Goal: Information Seeking & Learning: Learn about a topic

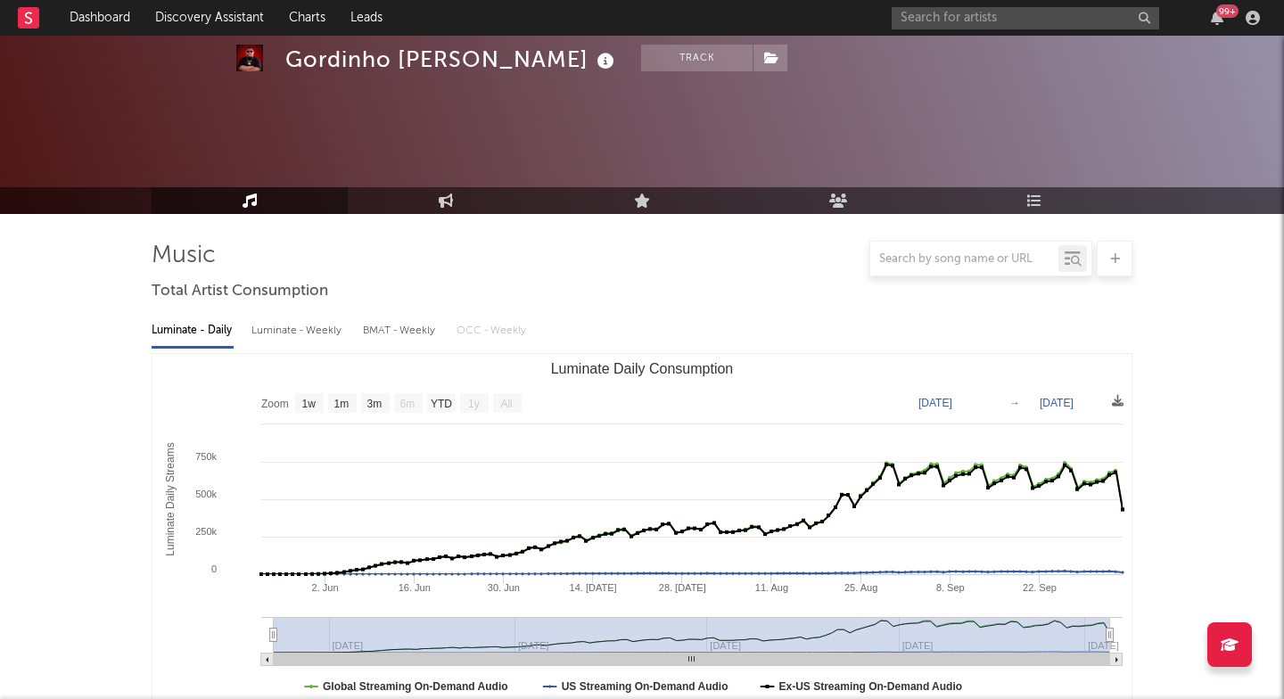
select select "1w"
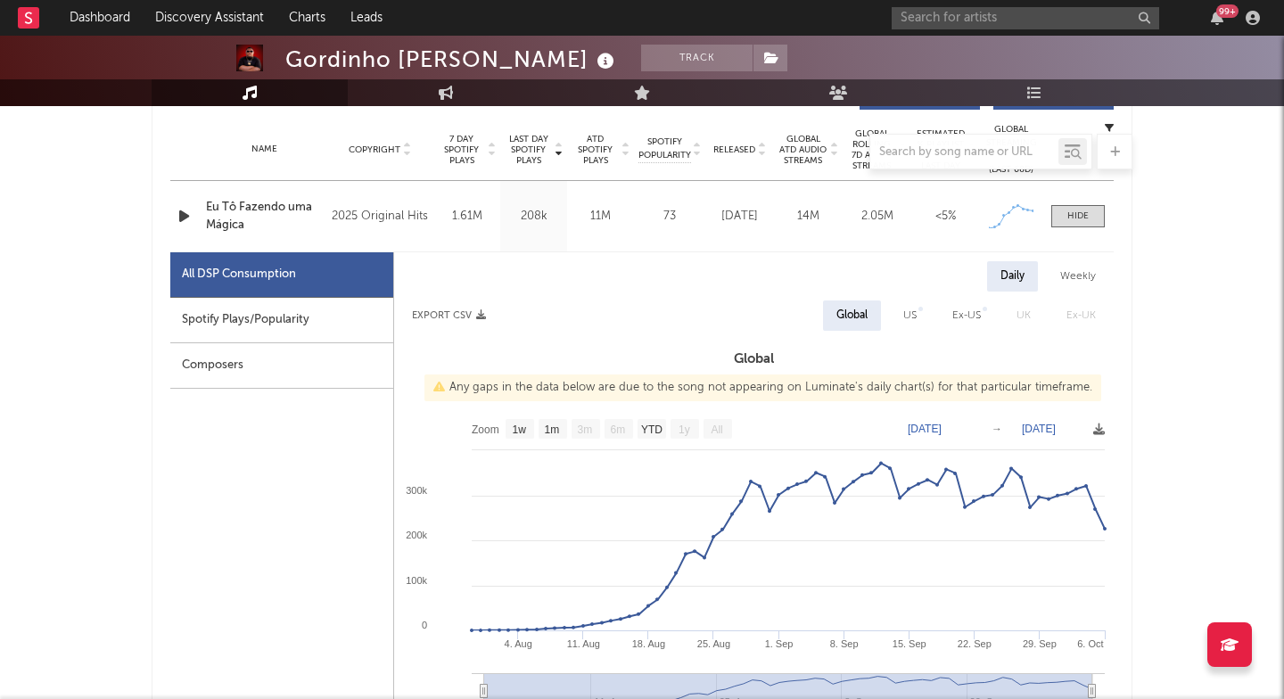
scroll to position [710, 0]
click at [944, 20] on input "text" at bounding box center [1026, 18] width 268 height 22
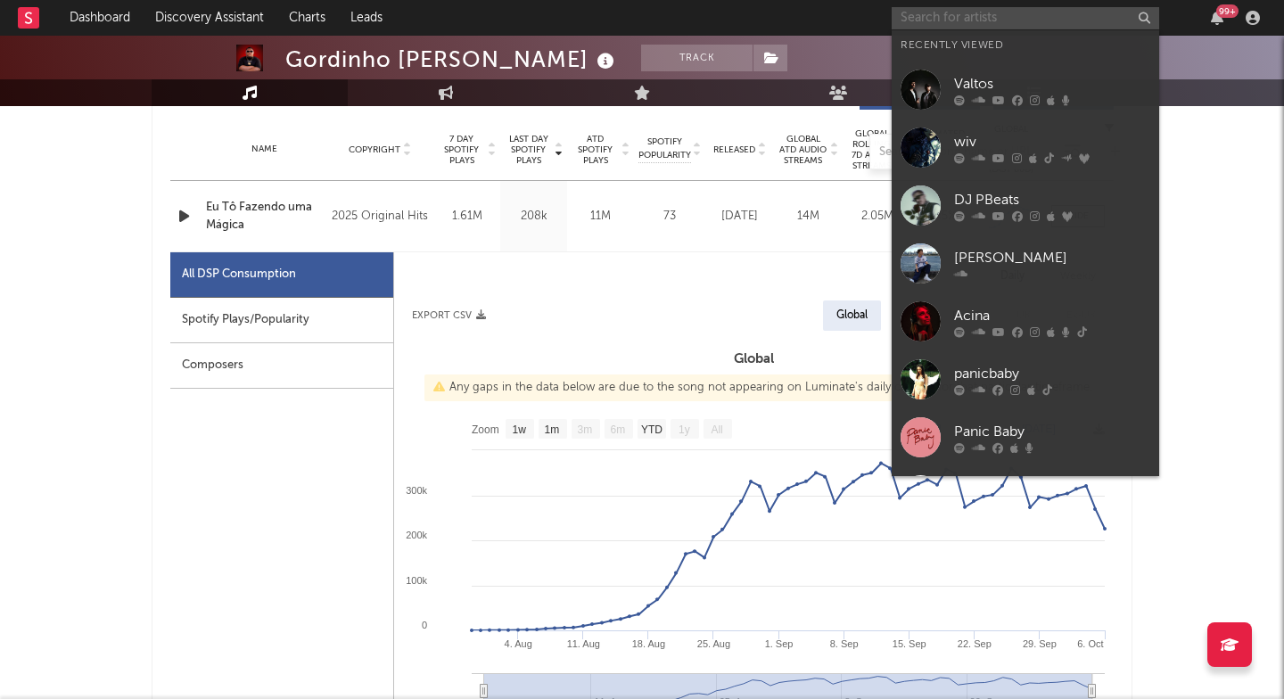
paste input "[URL][DOMAIN_NAME]"
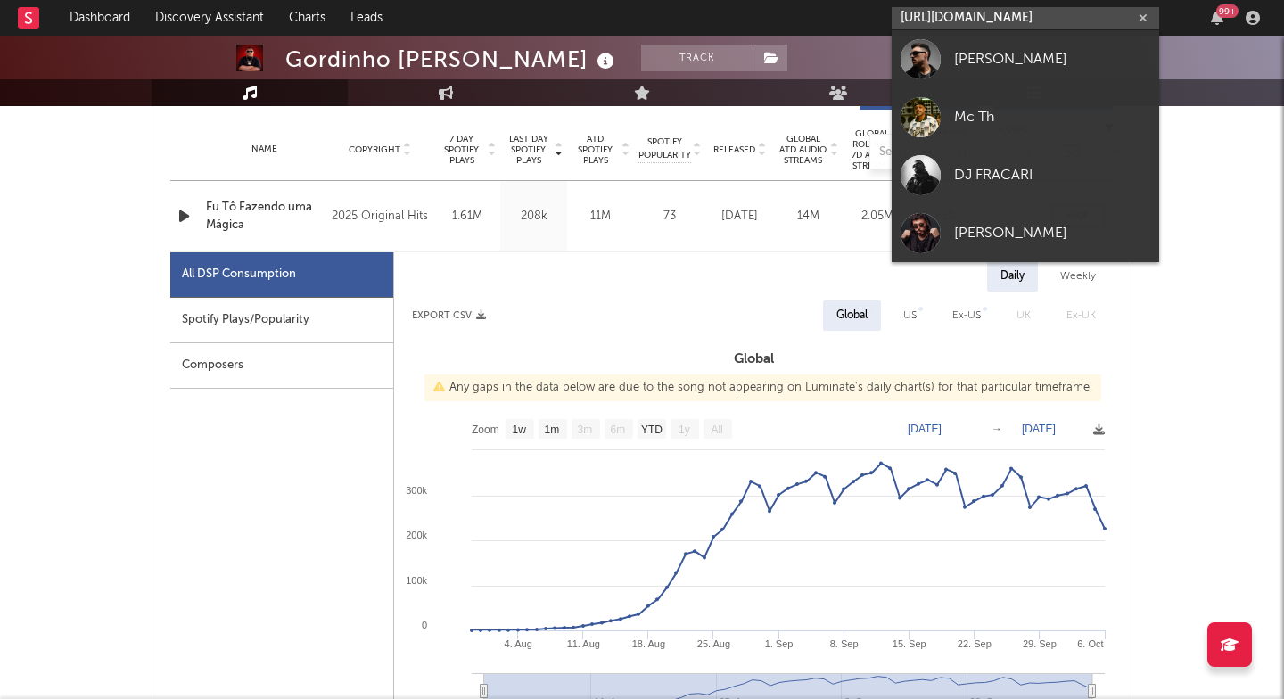
type input "[URL][DOMAIN_NAME]"
click at [933, 70] on div at bounding box center [921, 59] width 40 height 40
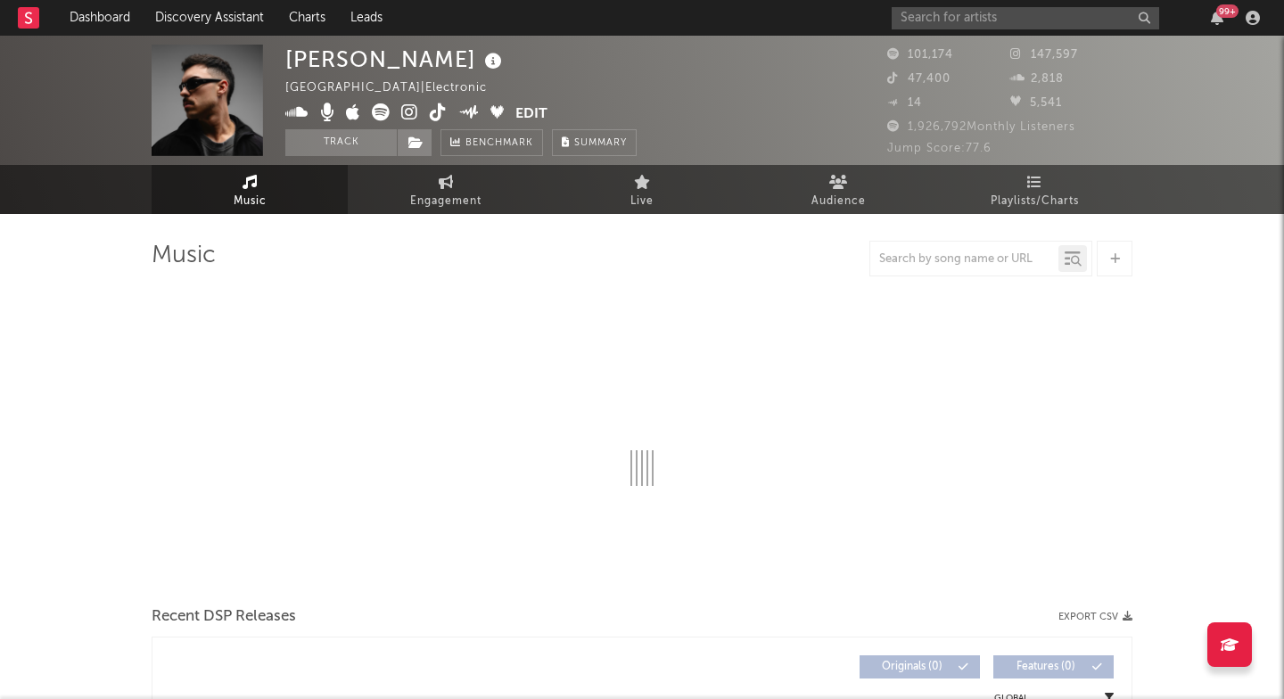
select select "6m"
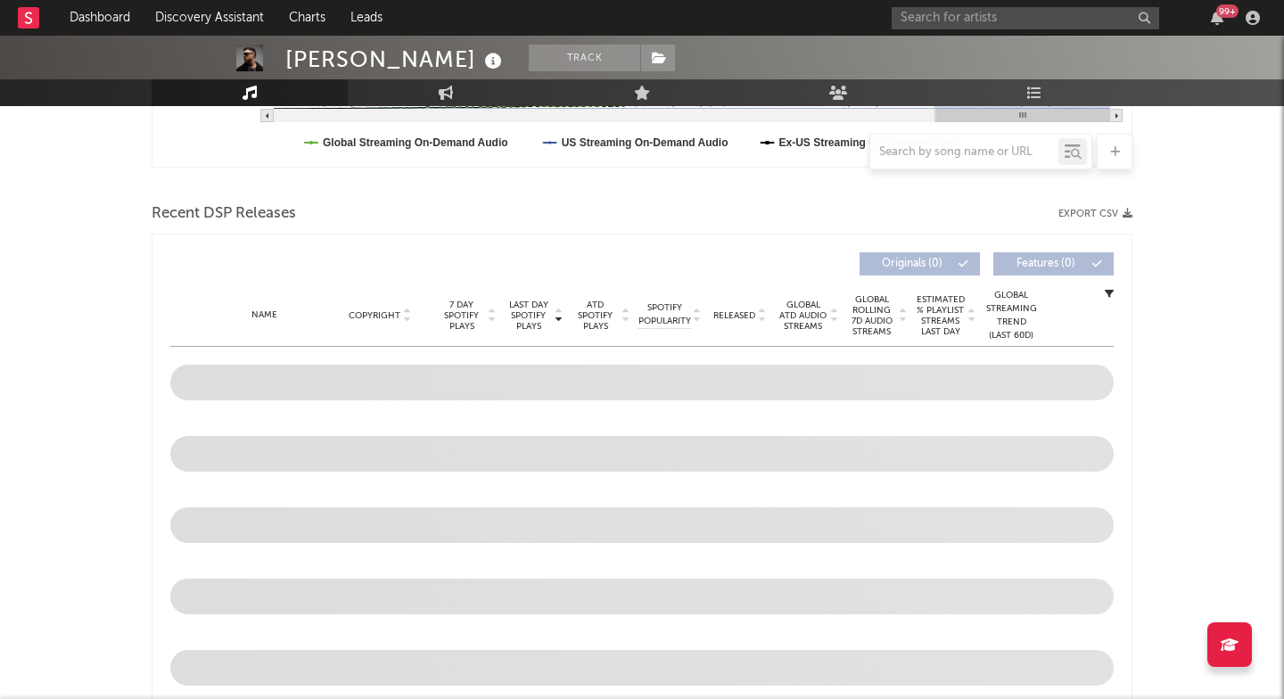
scroll to position [604, 0]
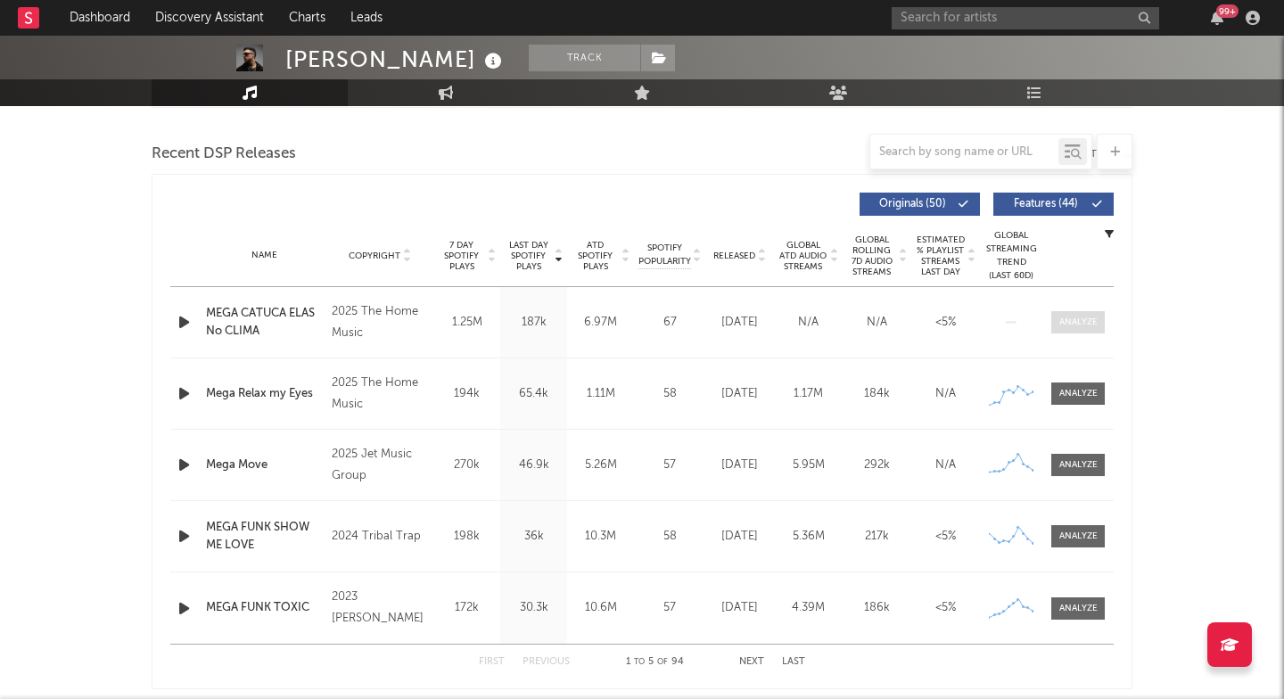
click at [1083, 320] on div at bounding box center [1078, 322] width 38 height 13
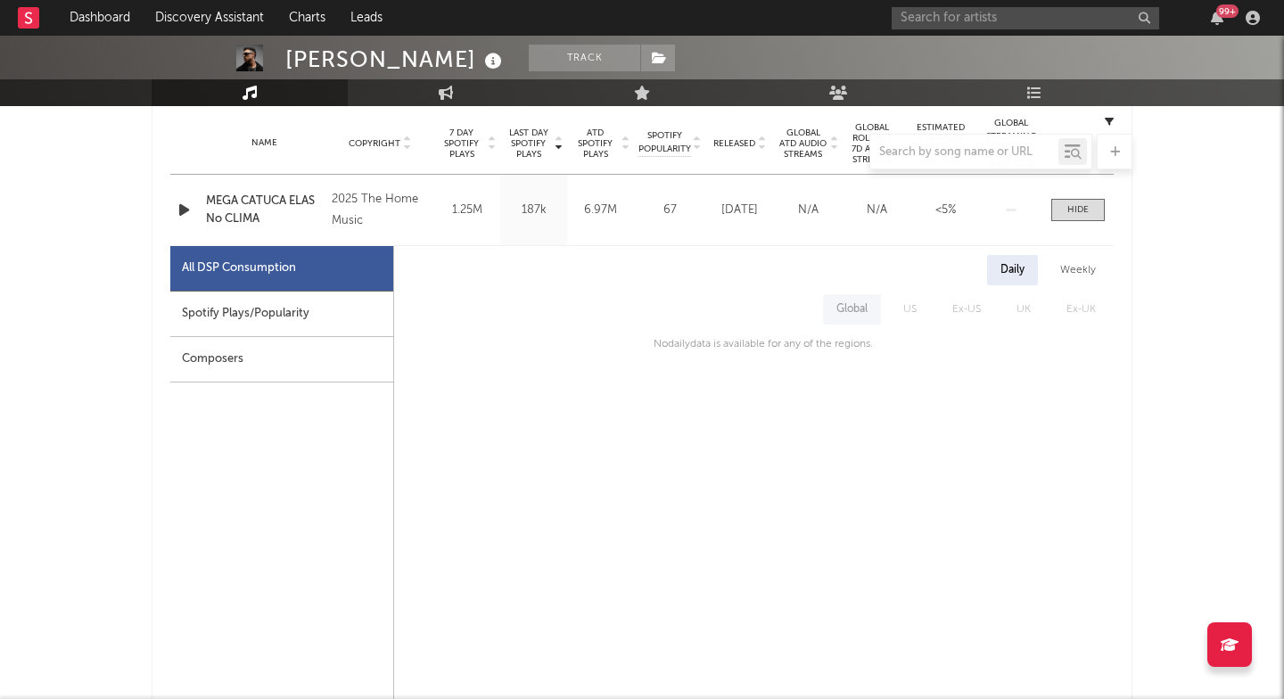
scroll to position [764, 0]
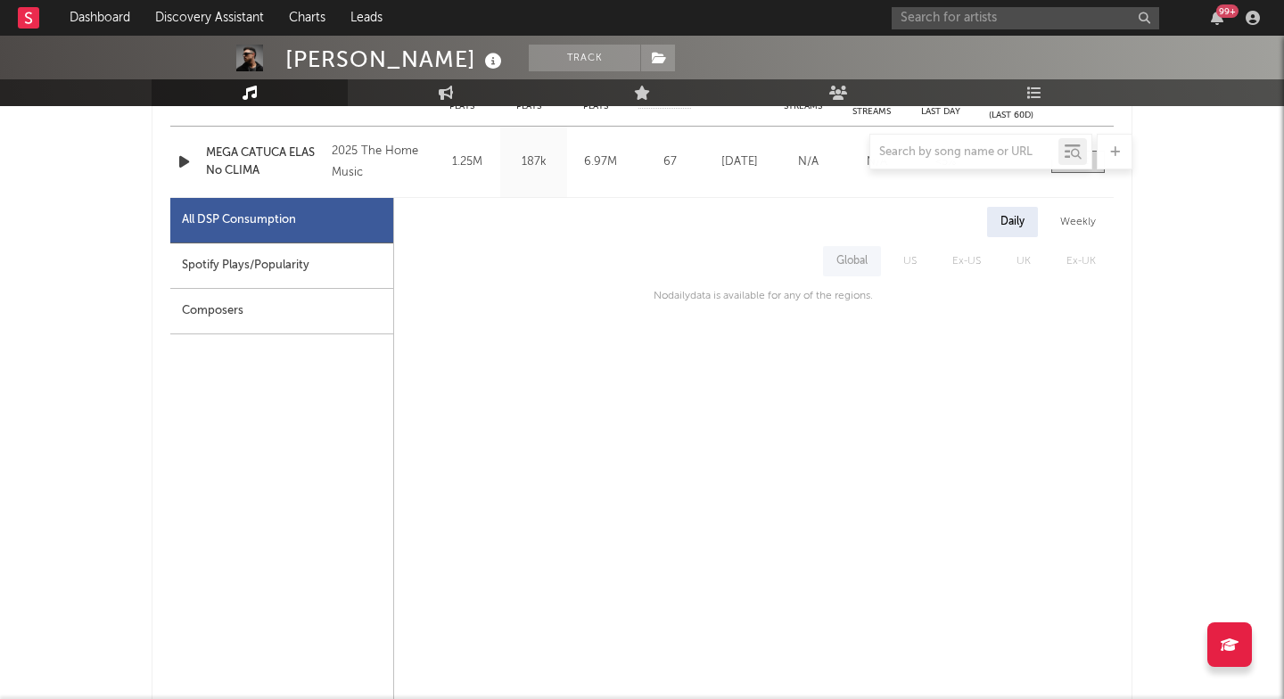
click at [318, 264] on div "Spotify Plays/Popularity" at bounding box center [281, 265] width 223 height 45
select select "1w"
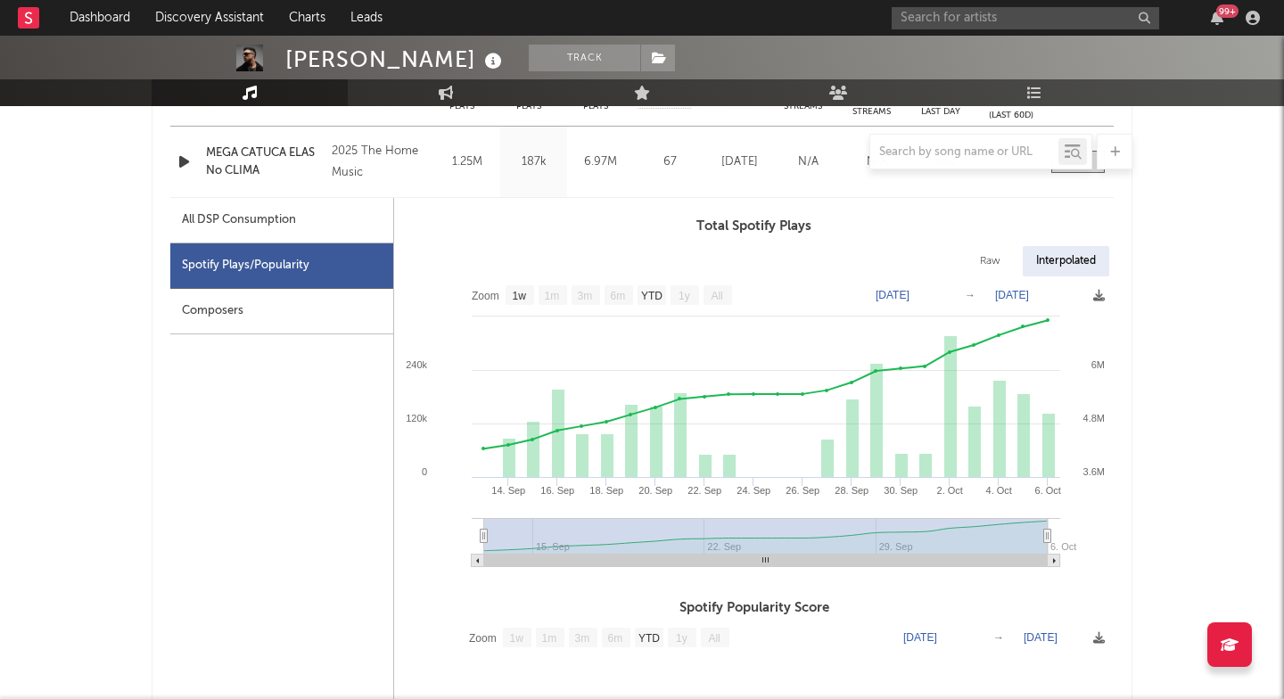
click at [317, 237] on div "All DSP Consumption" at bounding box center [281, 220] width 223 height 45
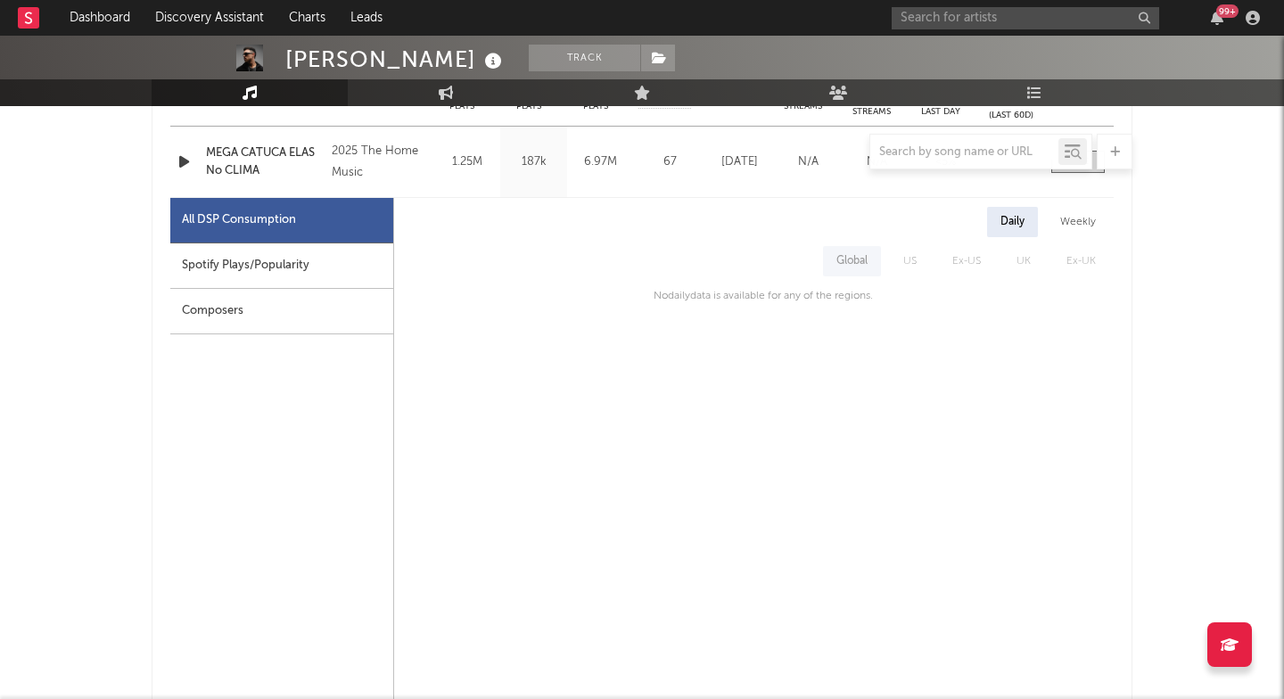
click at [317, 237] on div "All DSP Consumption" at bounding box center [281, 220] width 223 height 45
click at [317, 264] on div "Spotify Plays/Popularity" at bounding box center [281, 265] width 223 height 45
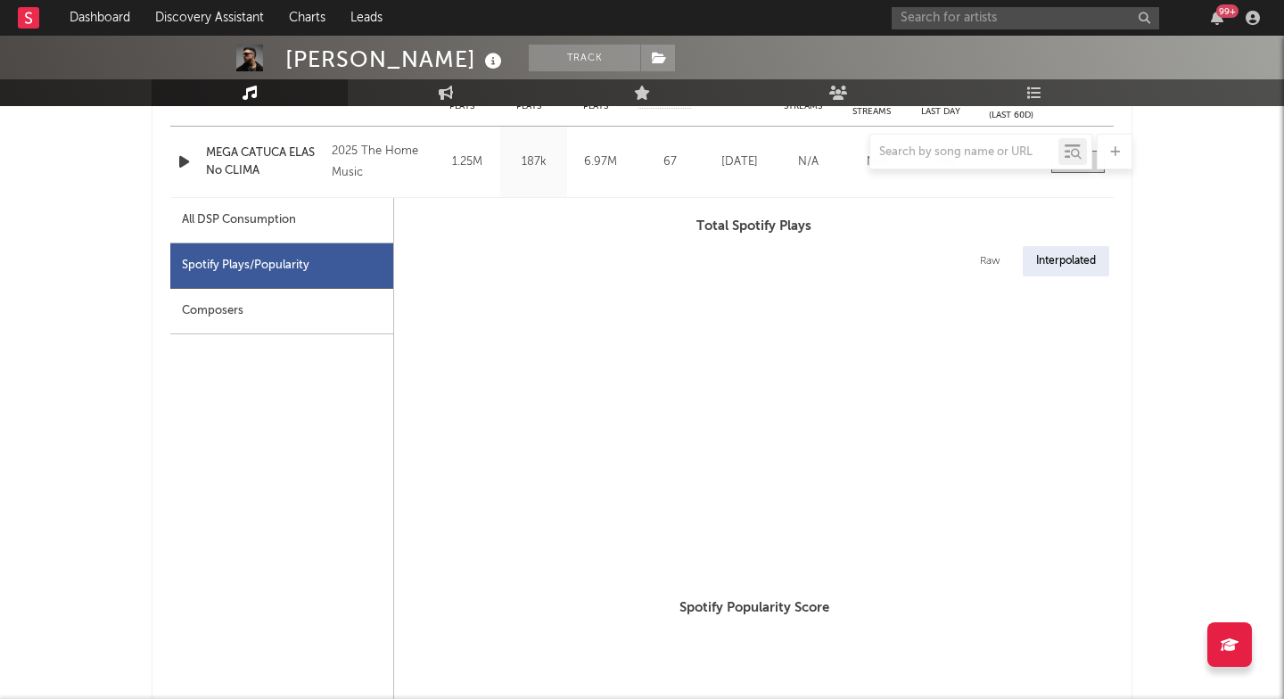
select select "1w"
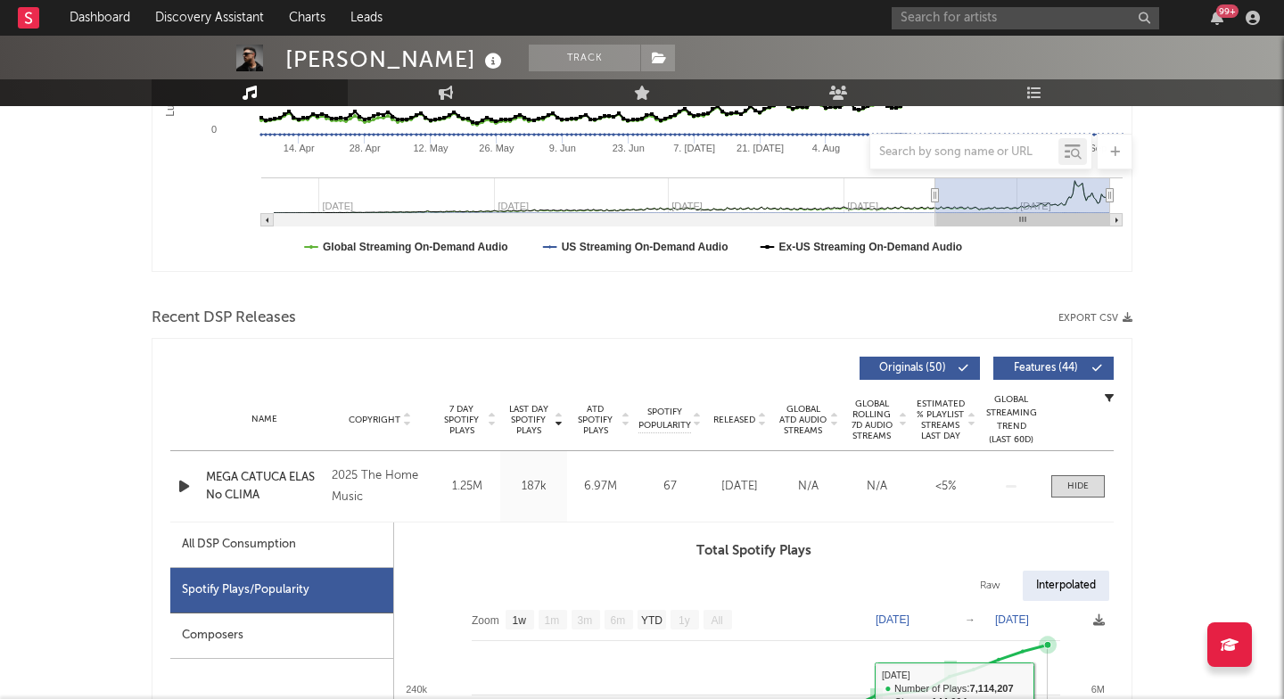
scroll to position [433, 0]
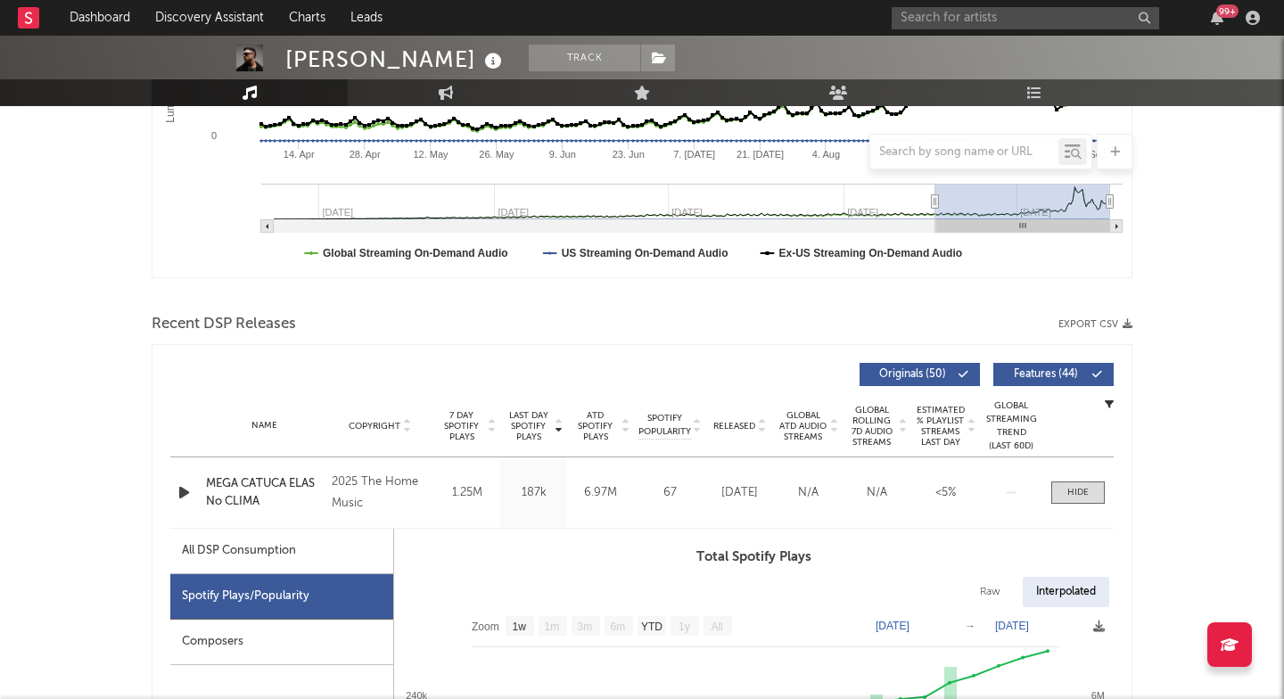
click at [949, 33] on div "99 +" at bounding box center [1079, 18] width 375 height 36
click at [960, 20] on input "text" at bounding box center [1026, 18] width 268 height 22
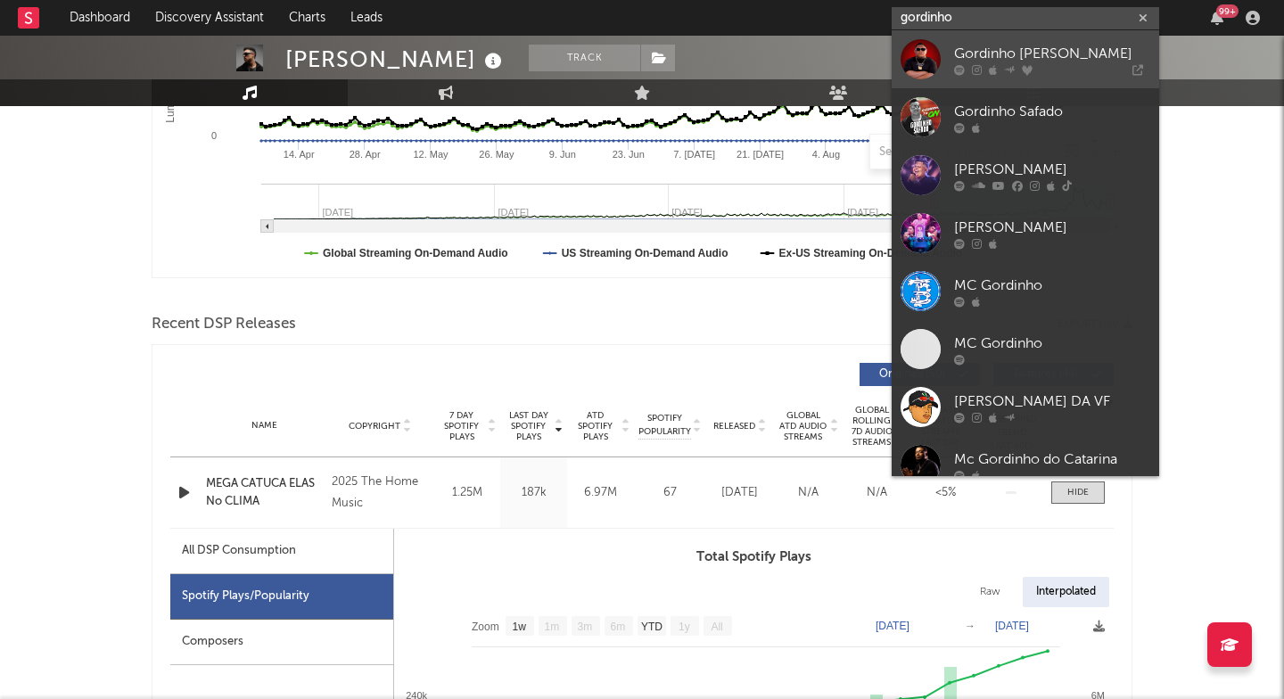
type input "gordinho"
click at [964, 53] on div "Gordinho [PERSON_NAME]" at bounding box center [1052, 53] width 196 height 21
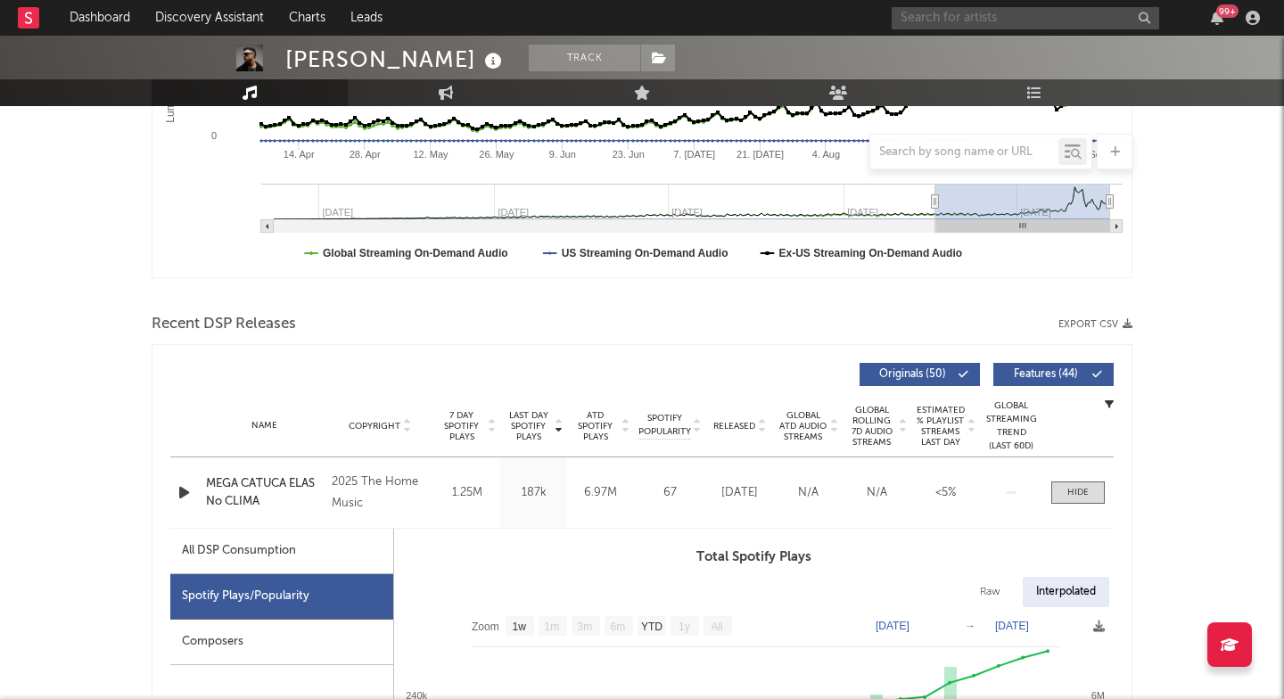
click at [981, 24] on input "text" at bounding box center [1026, 18] width 268 height 22
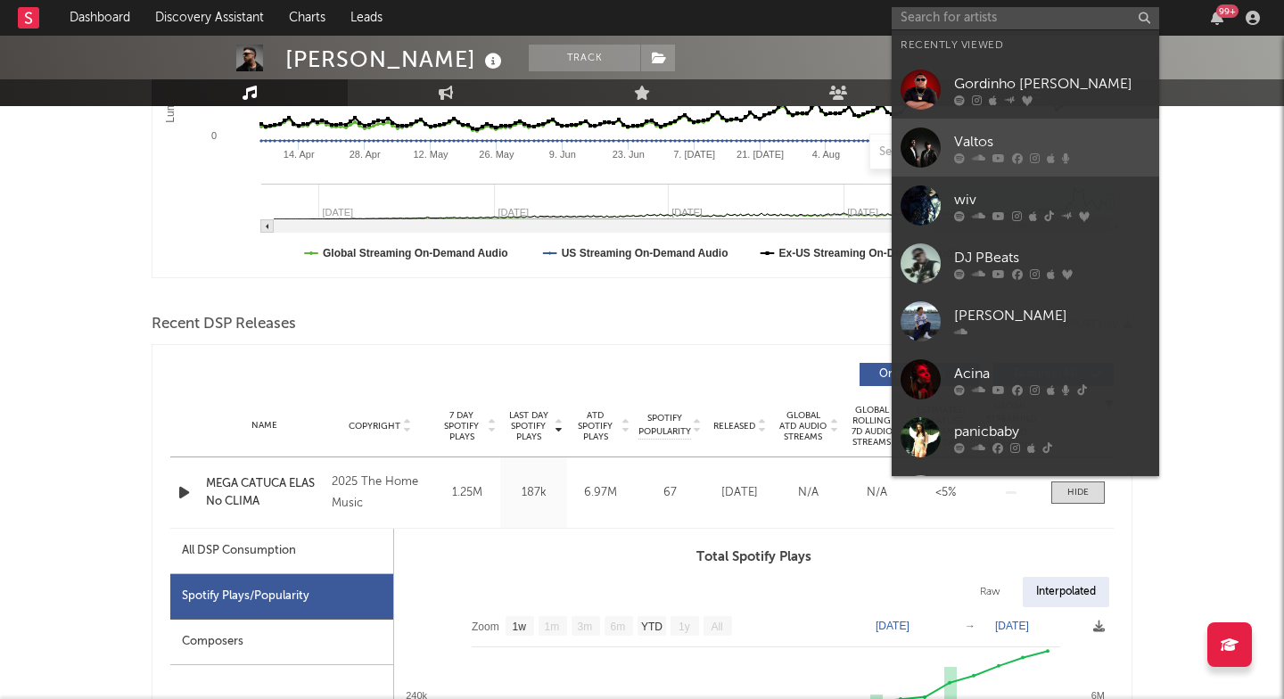
click at [976, 121] on link "Valtos" at bounding box center [1026, 148] width 268 height 58
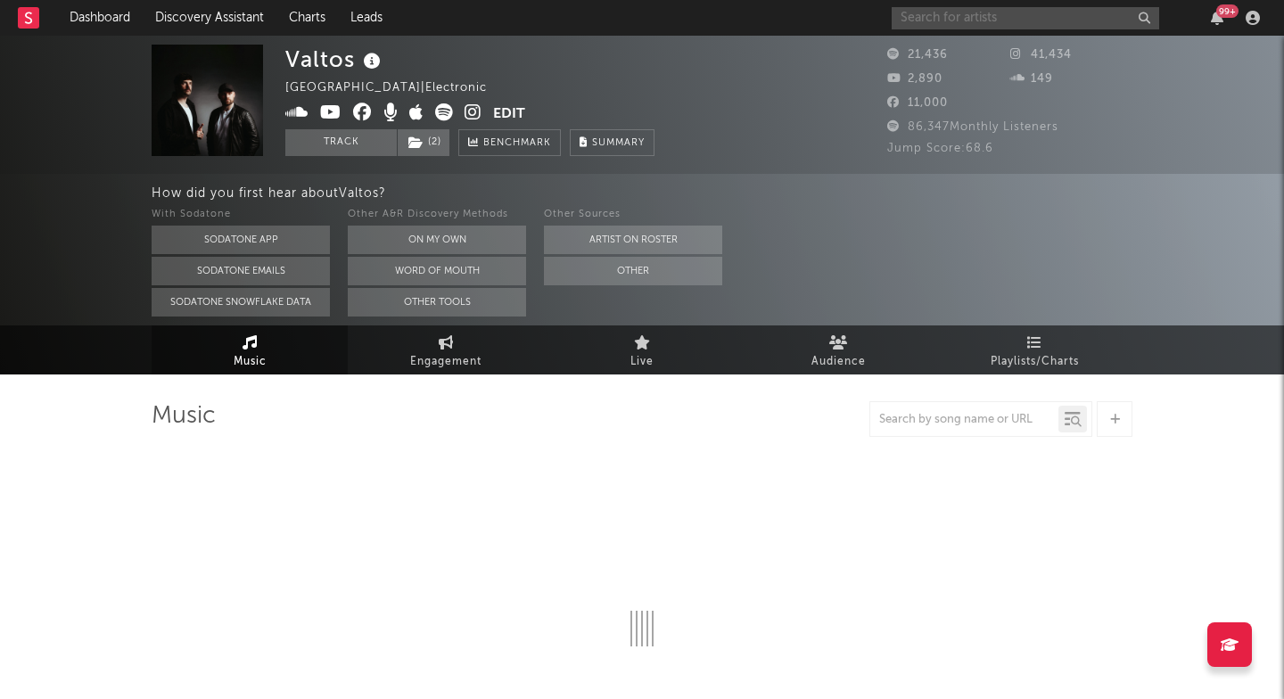
click at [967, 13] on input "text" at bounding box center [1026, 18] width 268 height 22
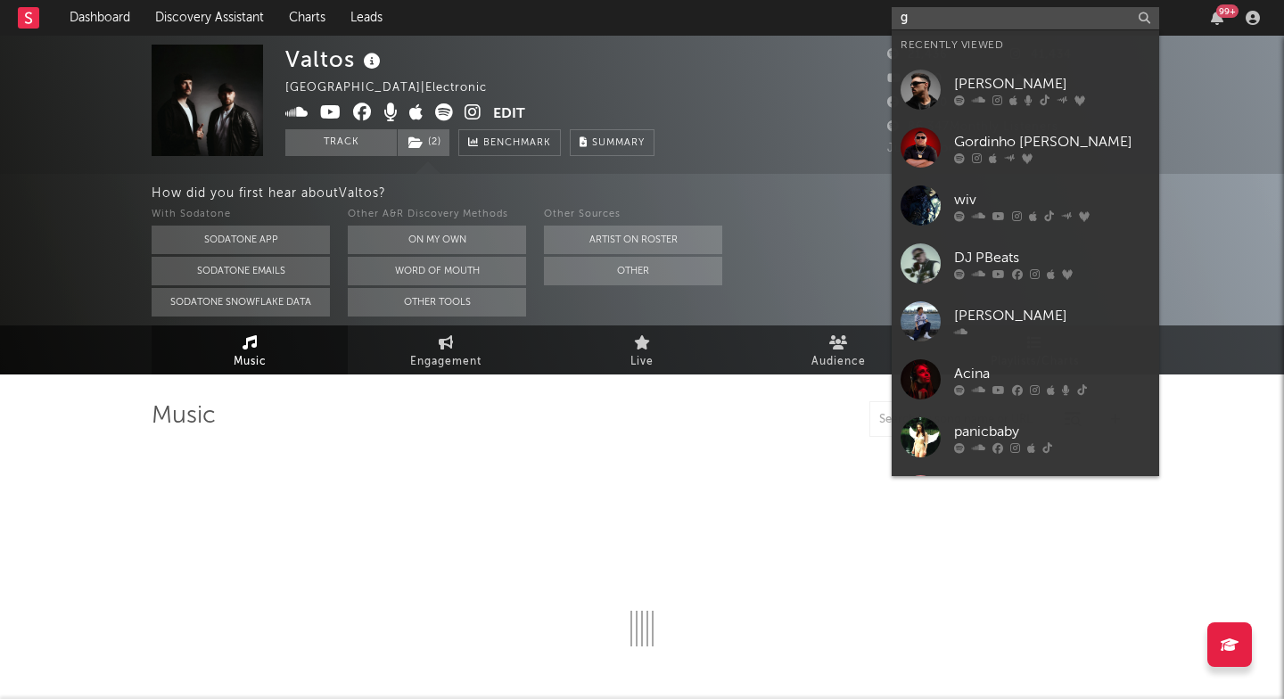
type input "go"
select select "1w"
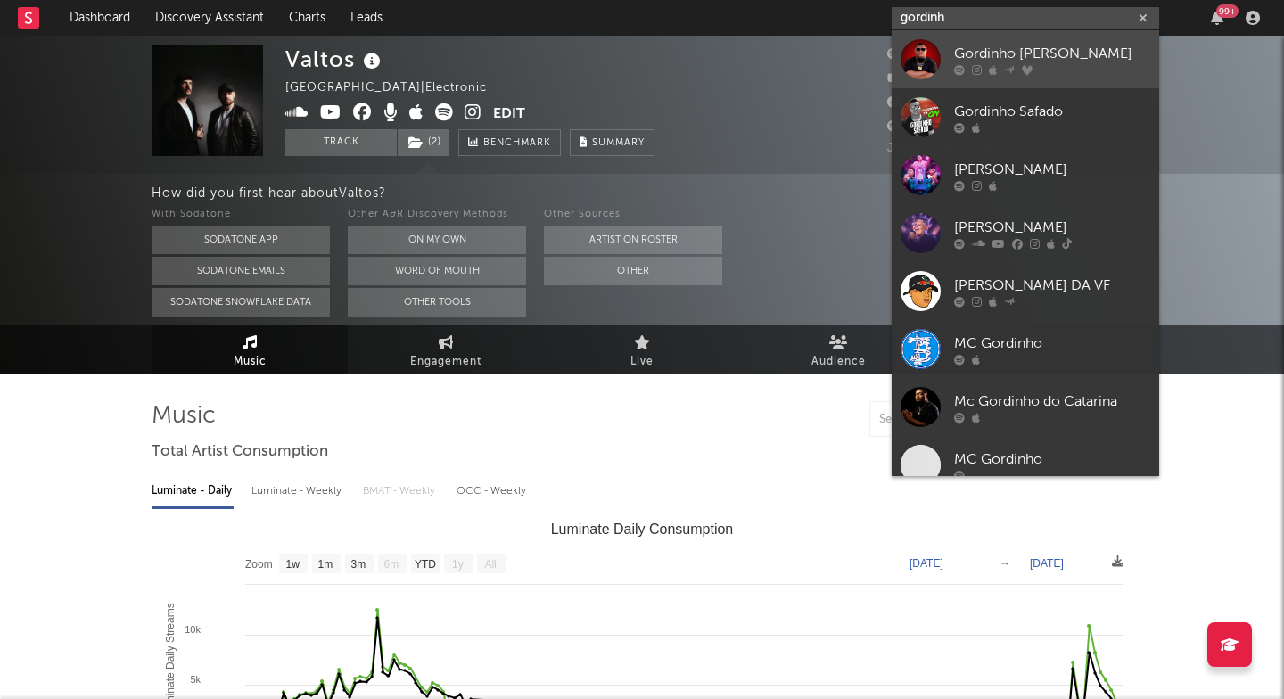
type input "gordinh"
click at [990, 62] on div "Gordinho [PERSON_NAME]" at bounding box center [1052, 53] width 196 height 21
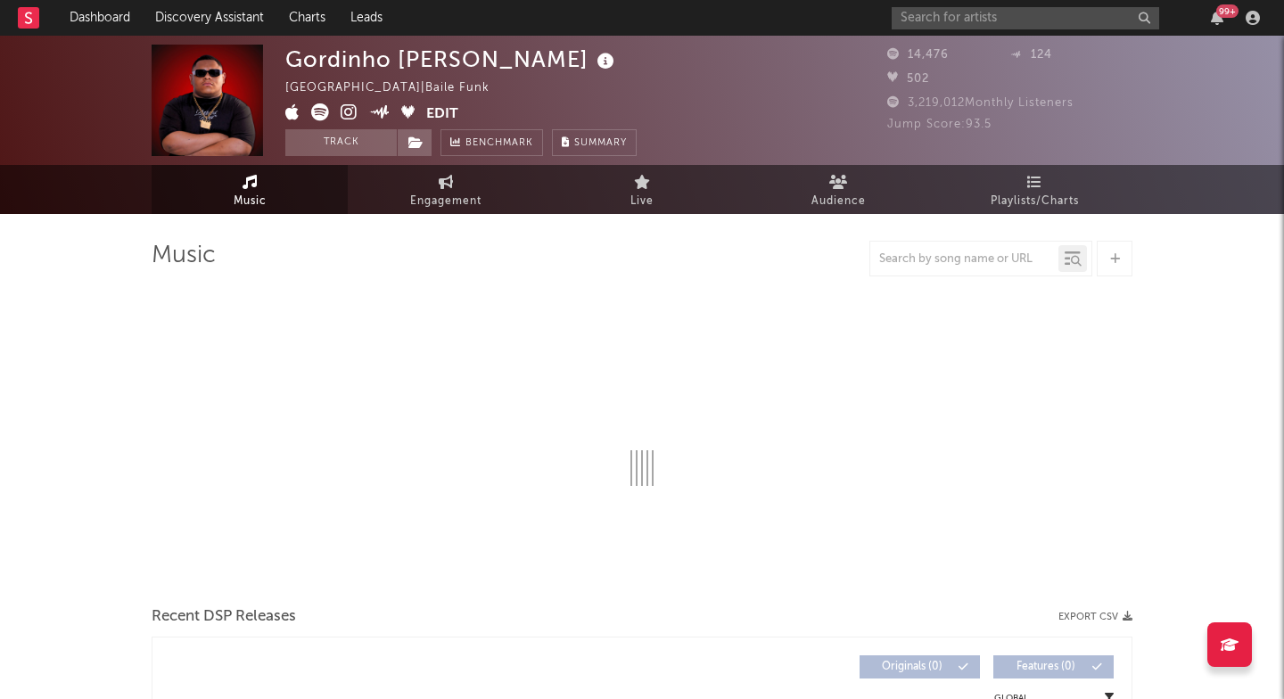
select select "1w"
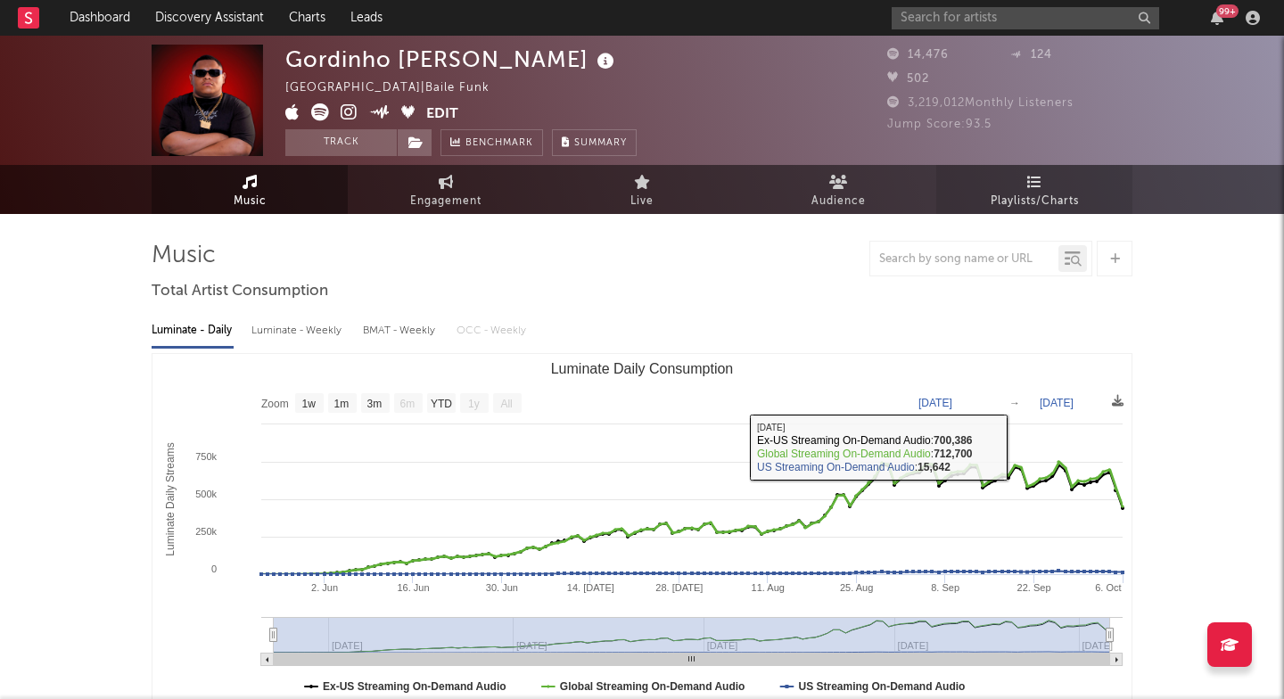
click at [1015, 186] on link "Playlists/Charts" at bounding box center [1034, 189] width 196 height 49
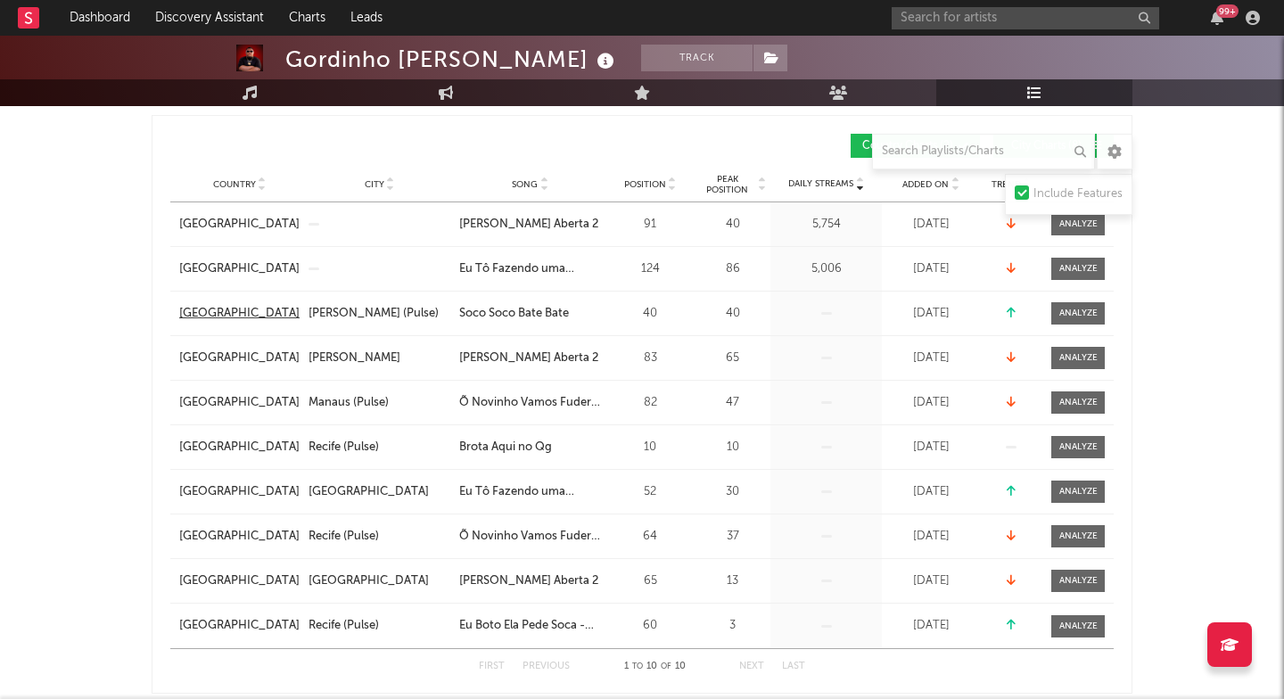
scroll to position [297, 0]
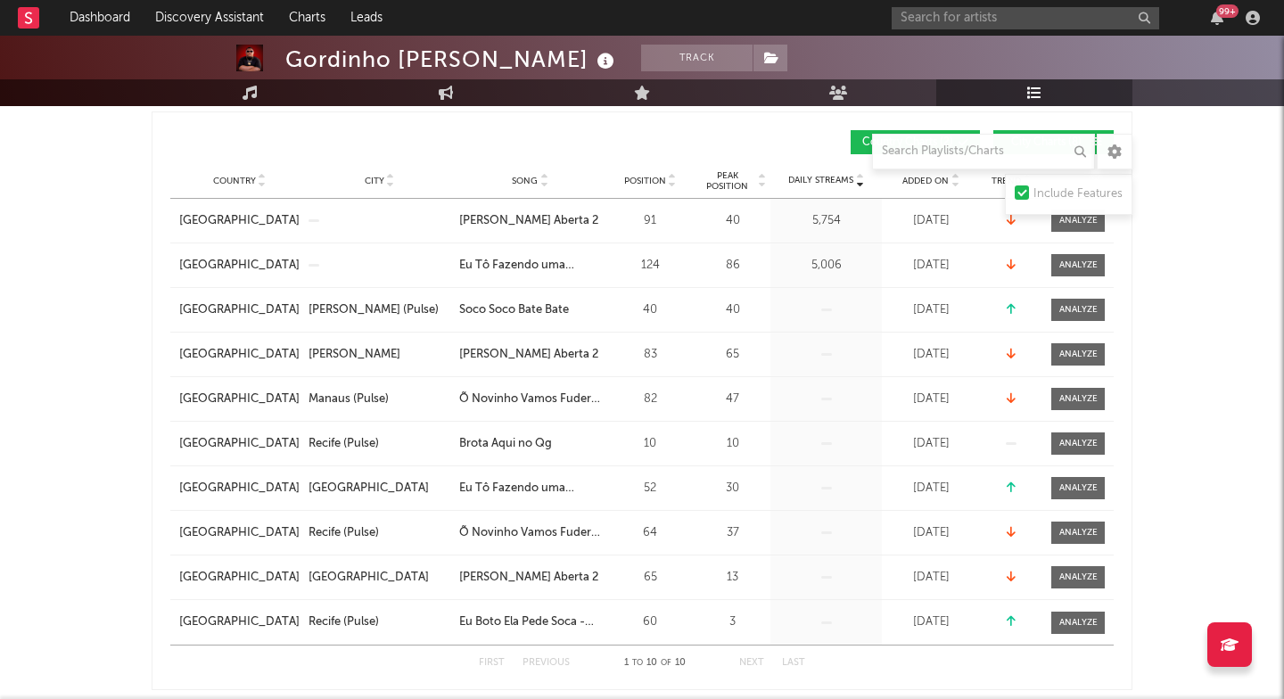
click at [317, 270] on div "Country [GEOGRAPHIC_DATA] City Song Eu Tô Fazendo uma Mágica Position 124 Peak …" at bounding box center [641, 265] width 943 height 44
click at [1086, 269] on div at bounding box center [1078, 265] width 38 height 13
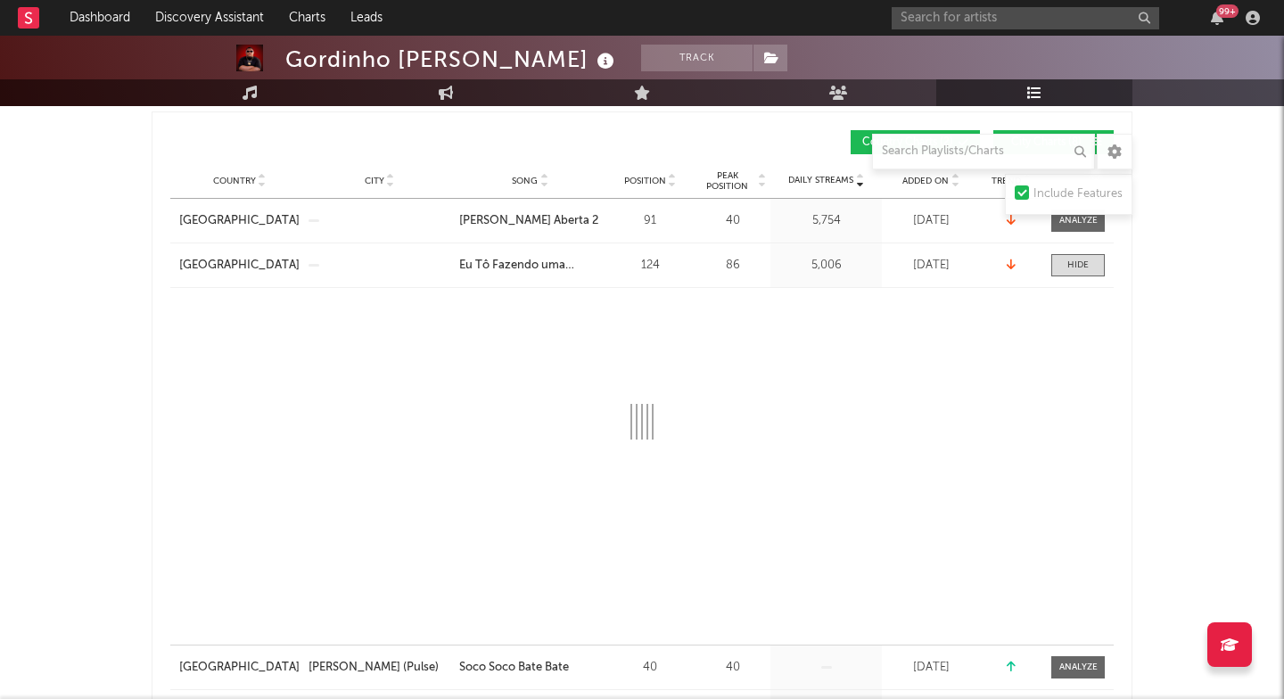
select select "1w"
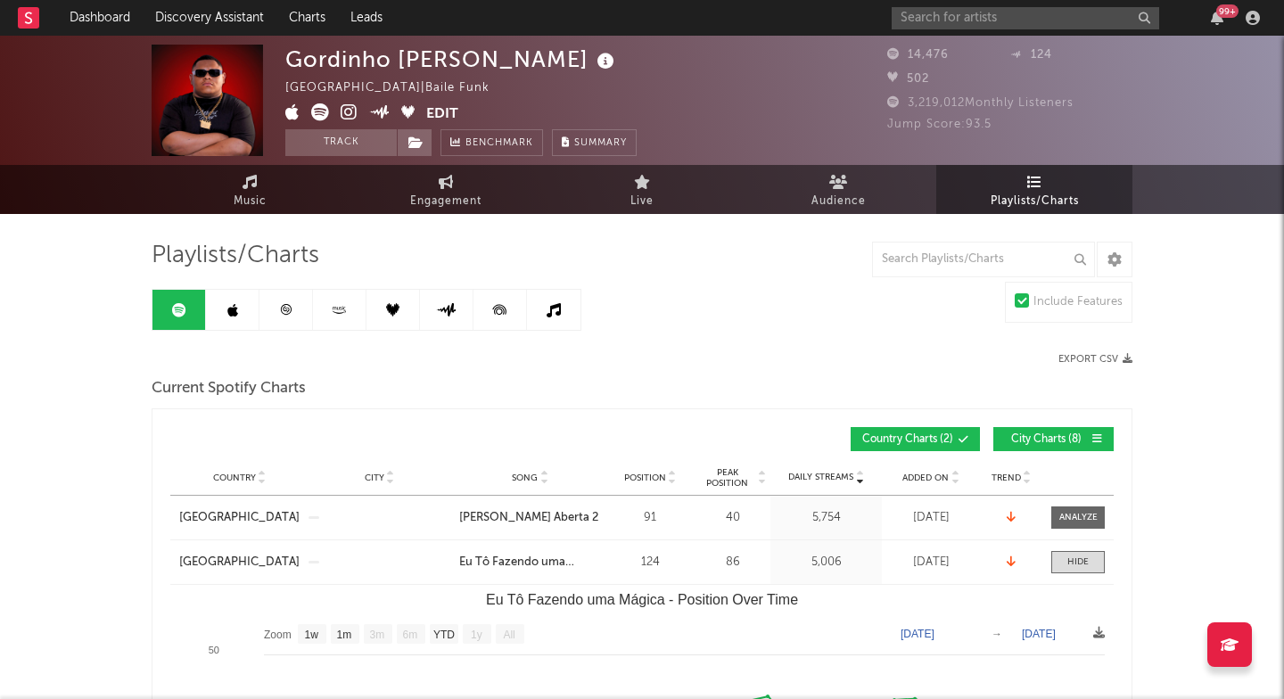
scroll to position [0, 0]
click at [269, 202] on link "Music" at bounding box center [250, 189] width 196 height 49
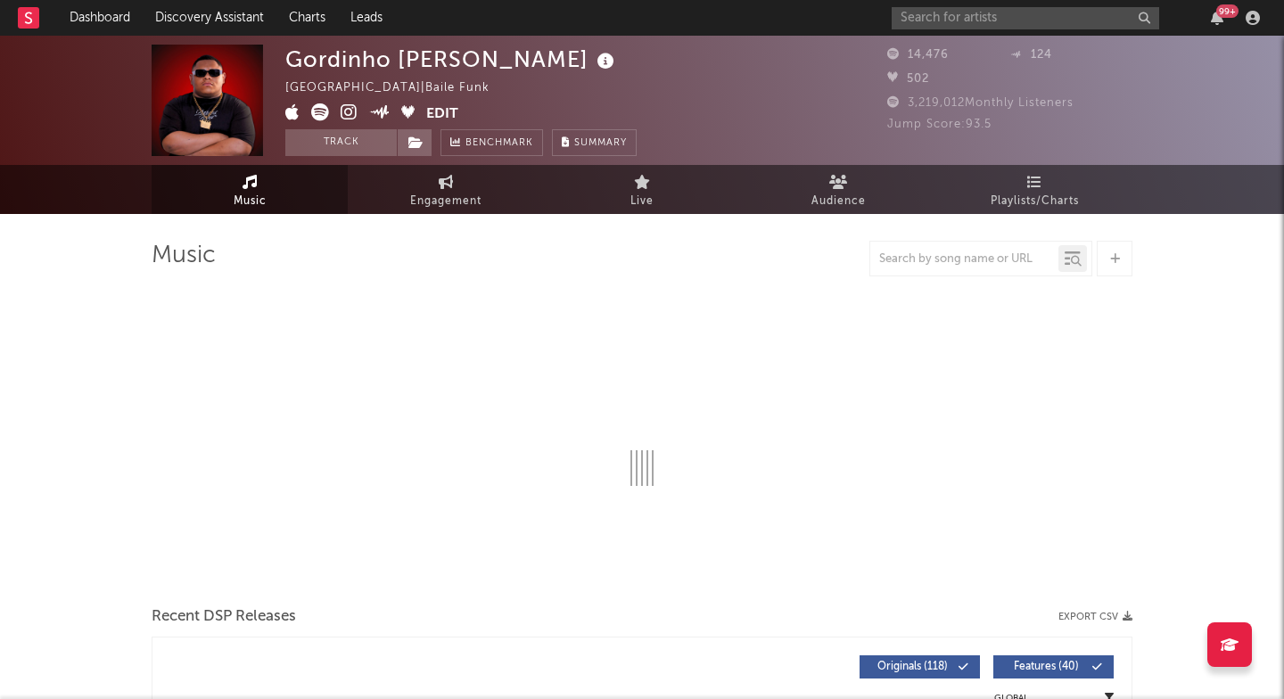
select select "1w"
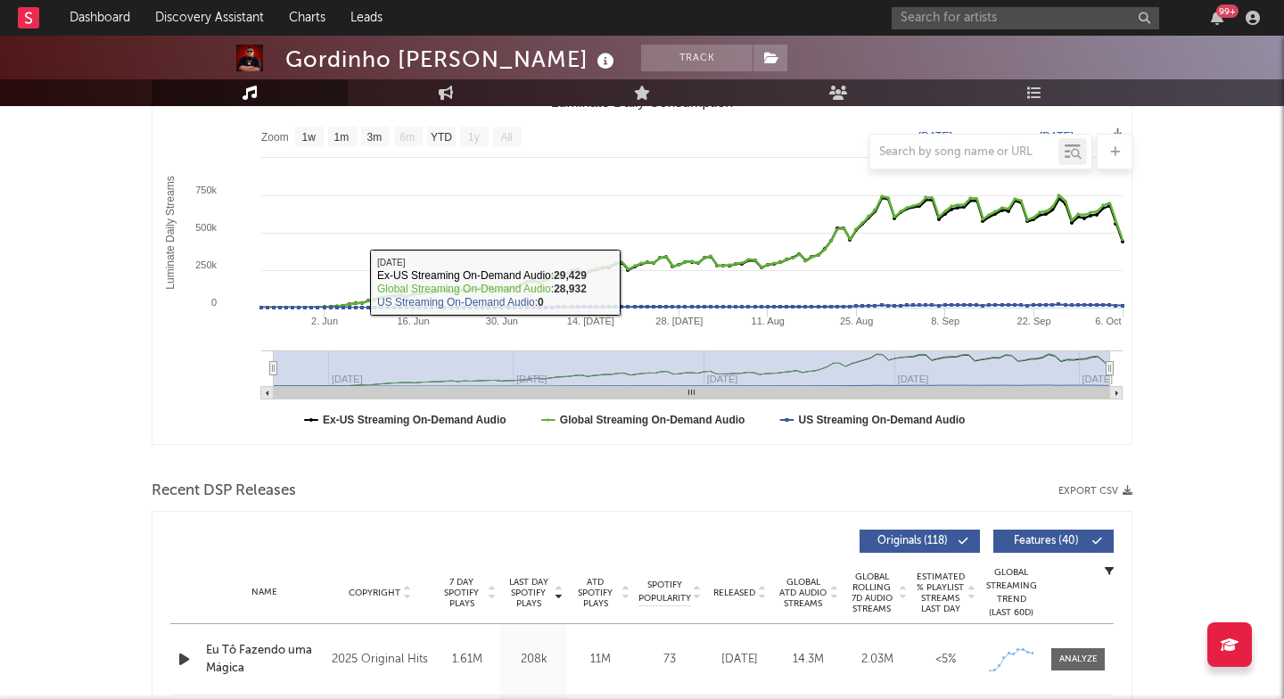
scroll to position [403, 0]
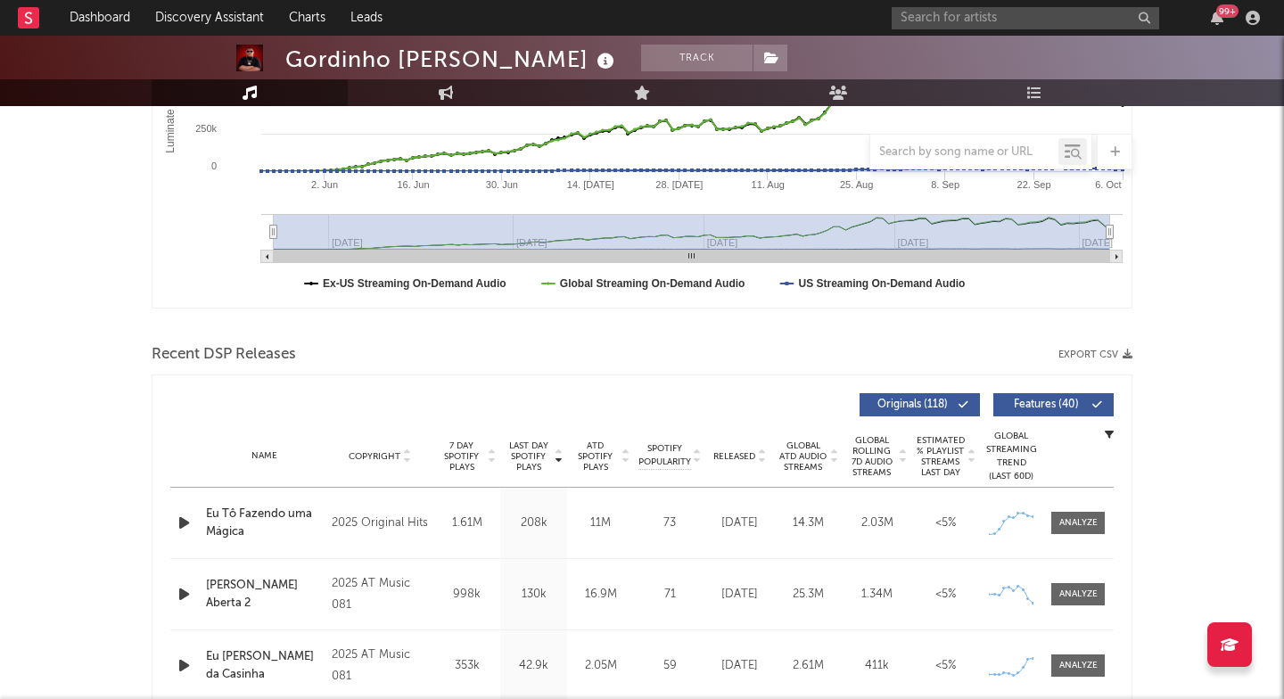
click at [393, 526] on div "2025 Original Hits" at bounding box center [380, 523] width 97 height 21
copy div "2025 Original Hits Label Original Hits Album Names Eu Tô Fazendo uma Mágica Com…"
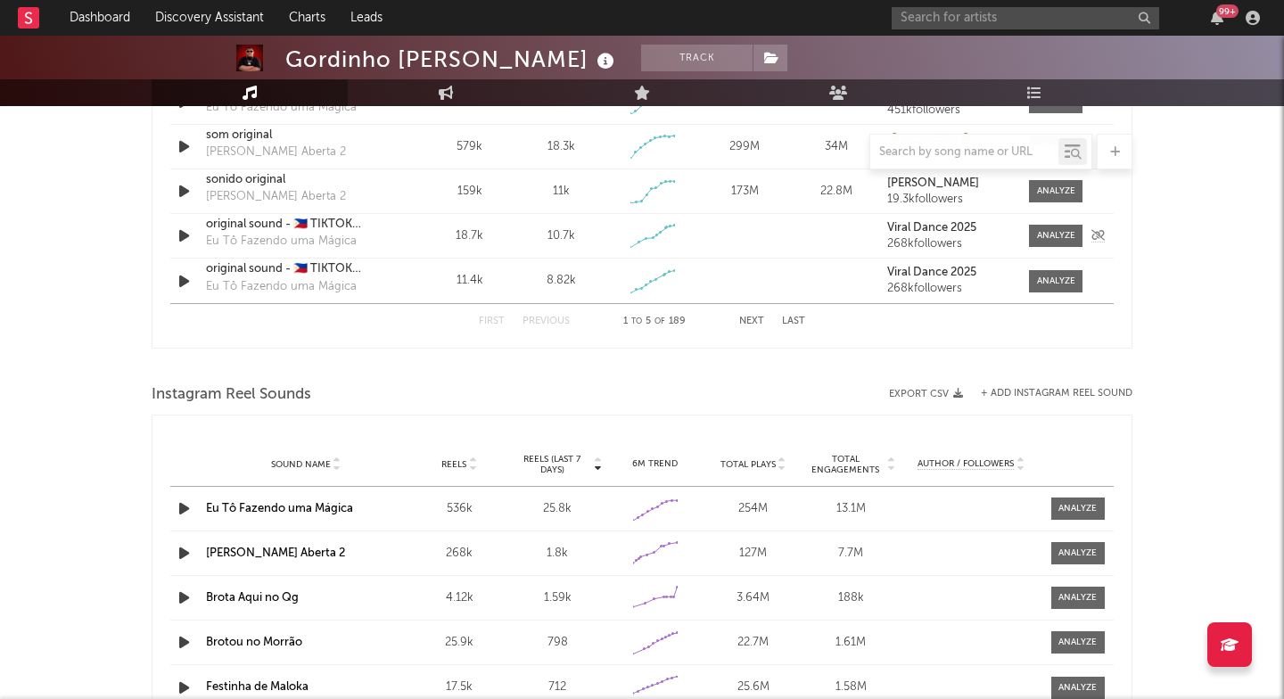
scroll to position [1373, 0]
click at [1083, 510] on div at bounding box center [1077, 509] width 38 height 13
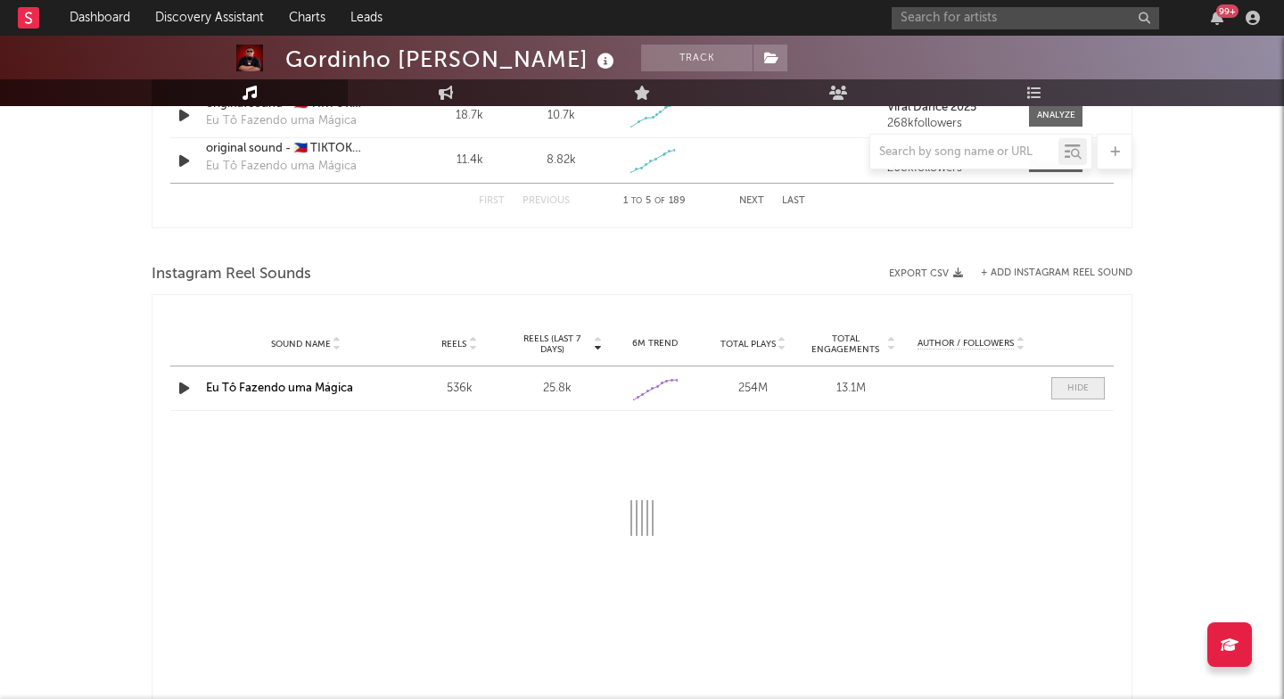
scroll to position [1501, 0]
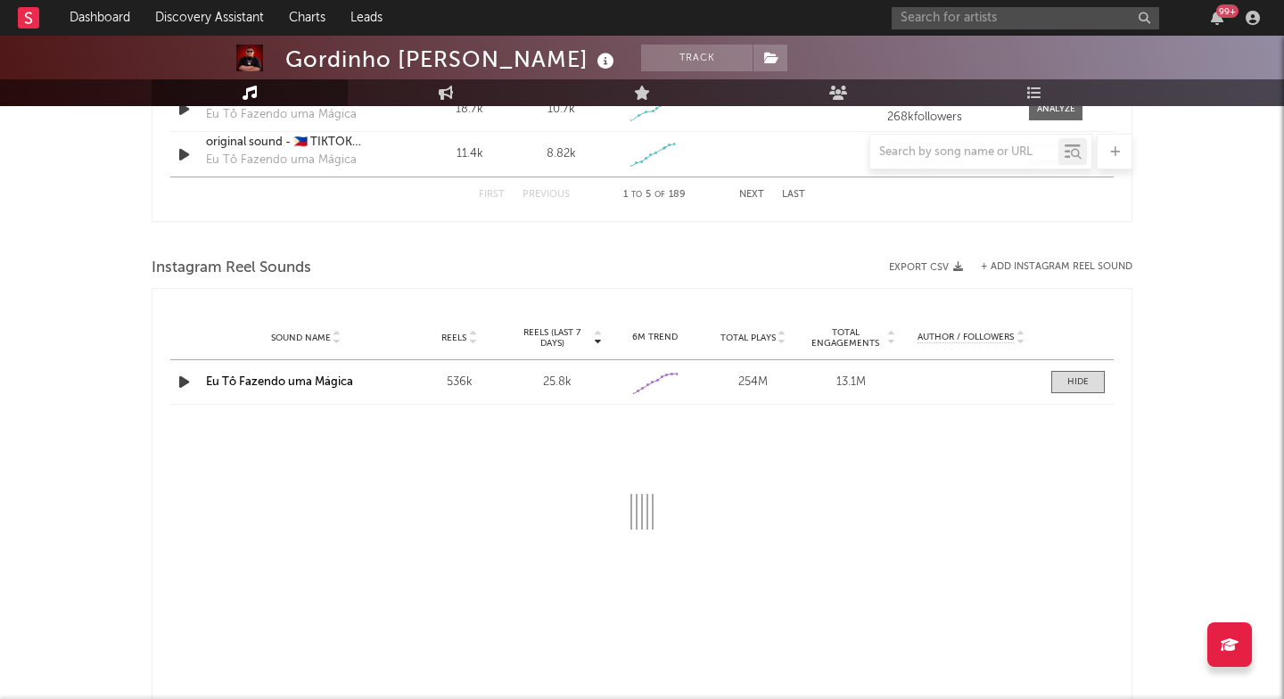
select select "1w"
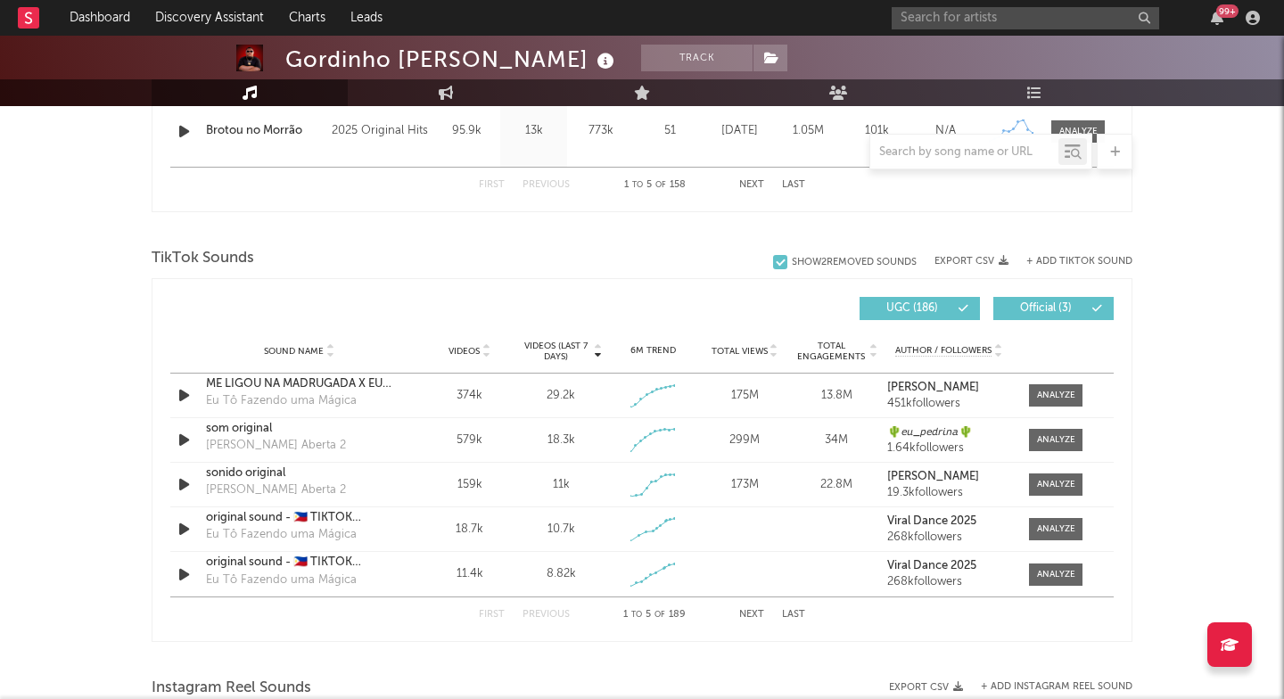
scroll to position [1083, 0]
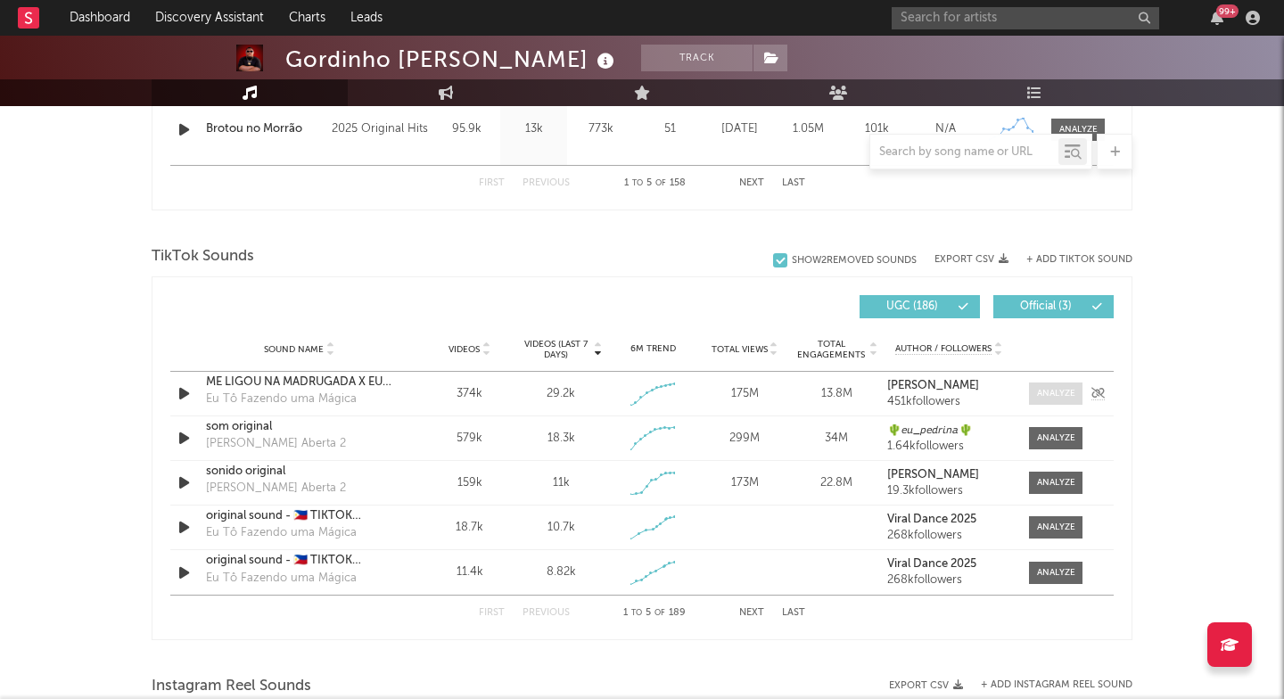
click at [1057, 393] on div at bounding box center [1056, 393] width 38 height 13
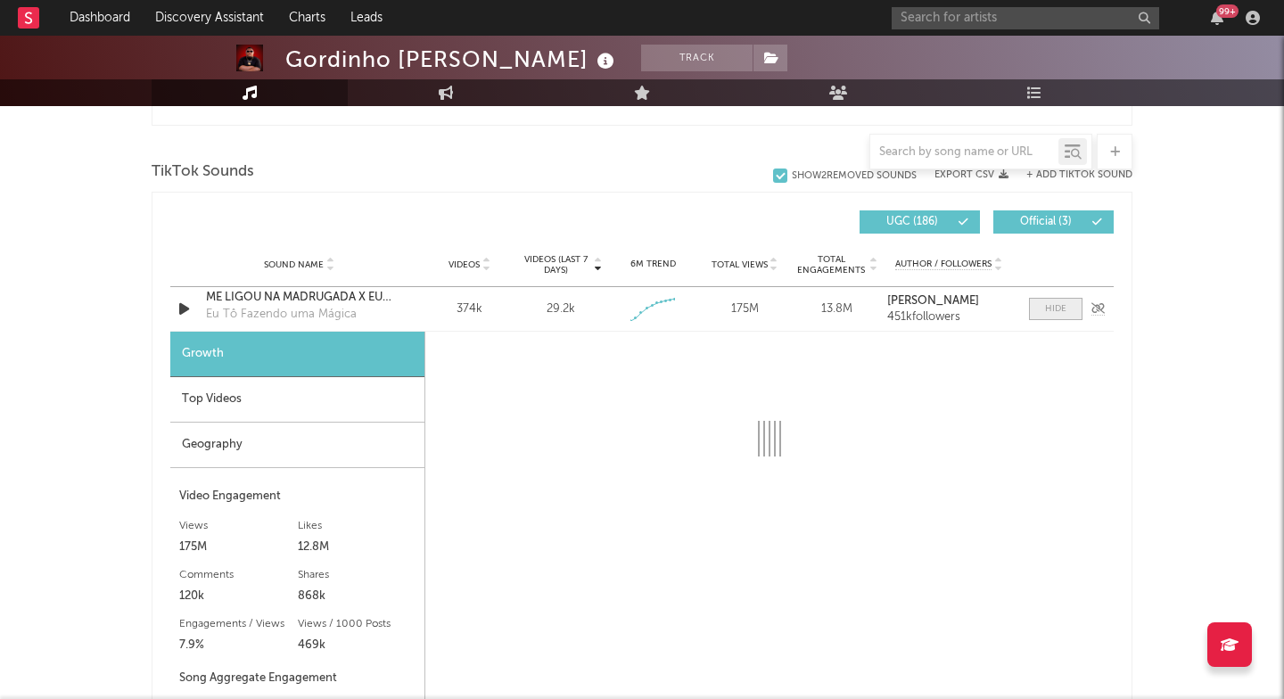
scroll to position [1180, 0]
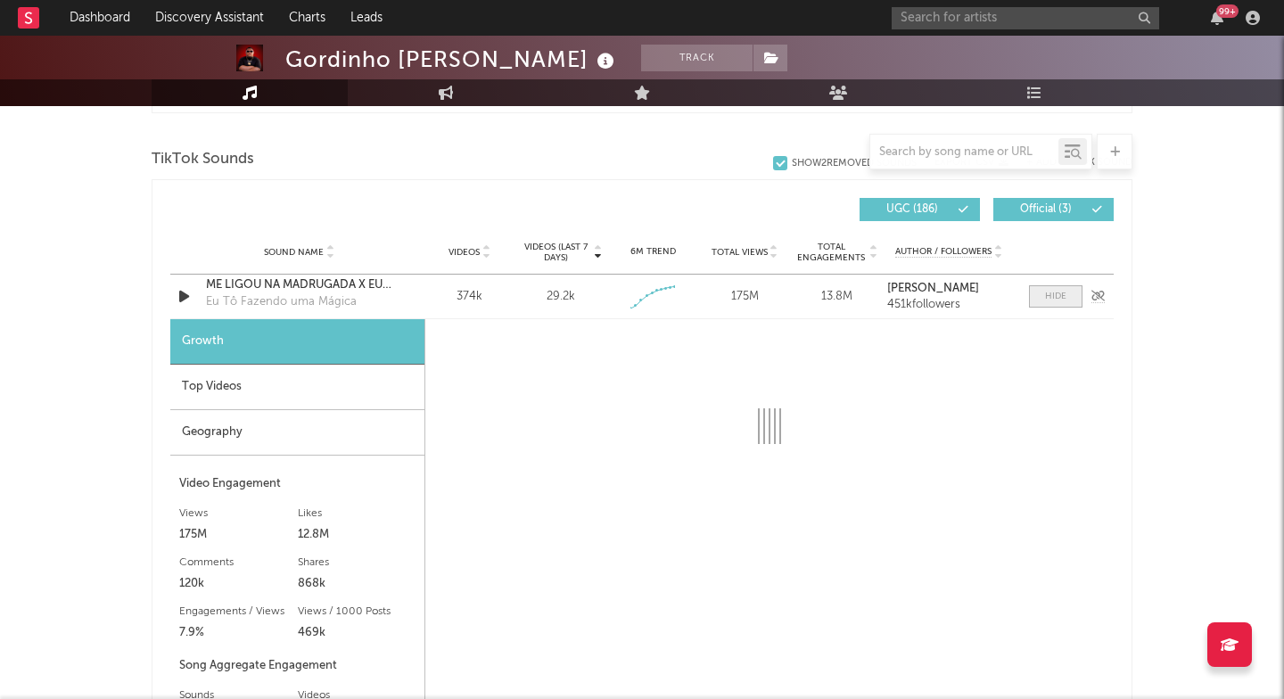
select select "1w"
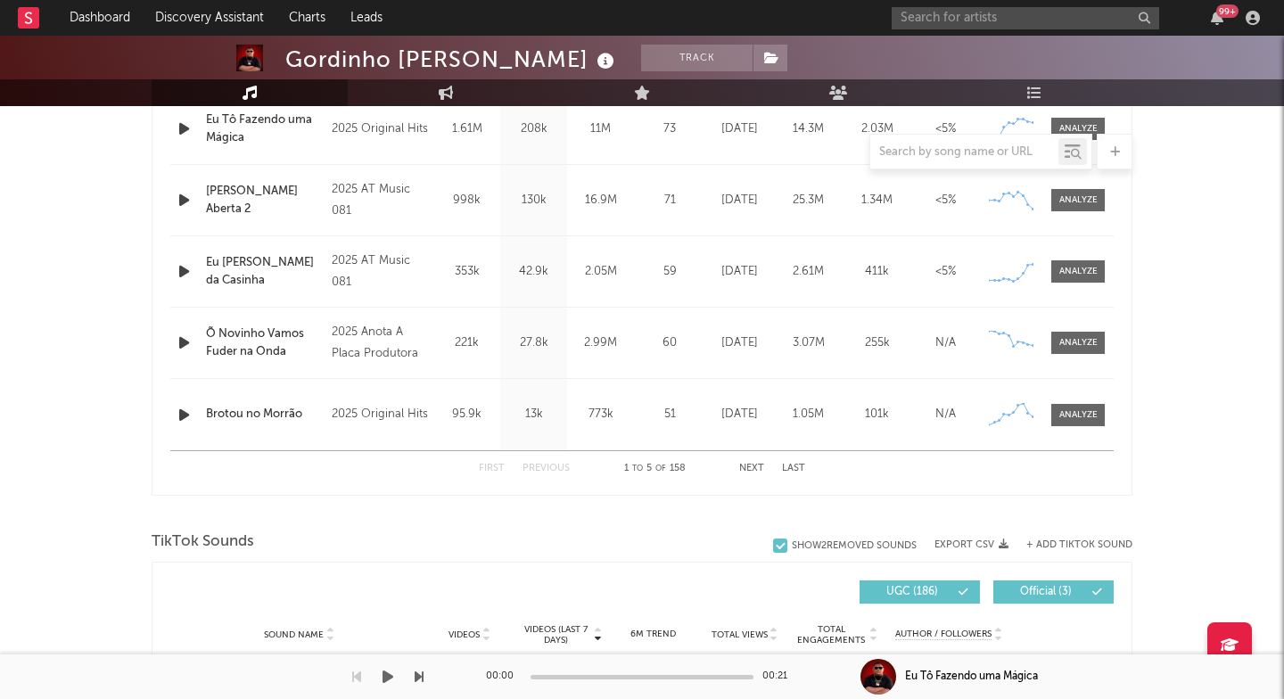
scroll to position [637, 0]
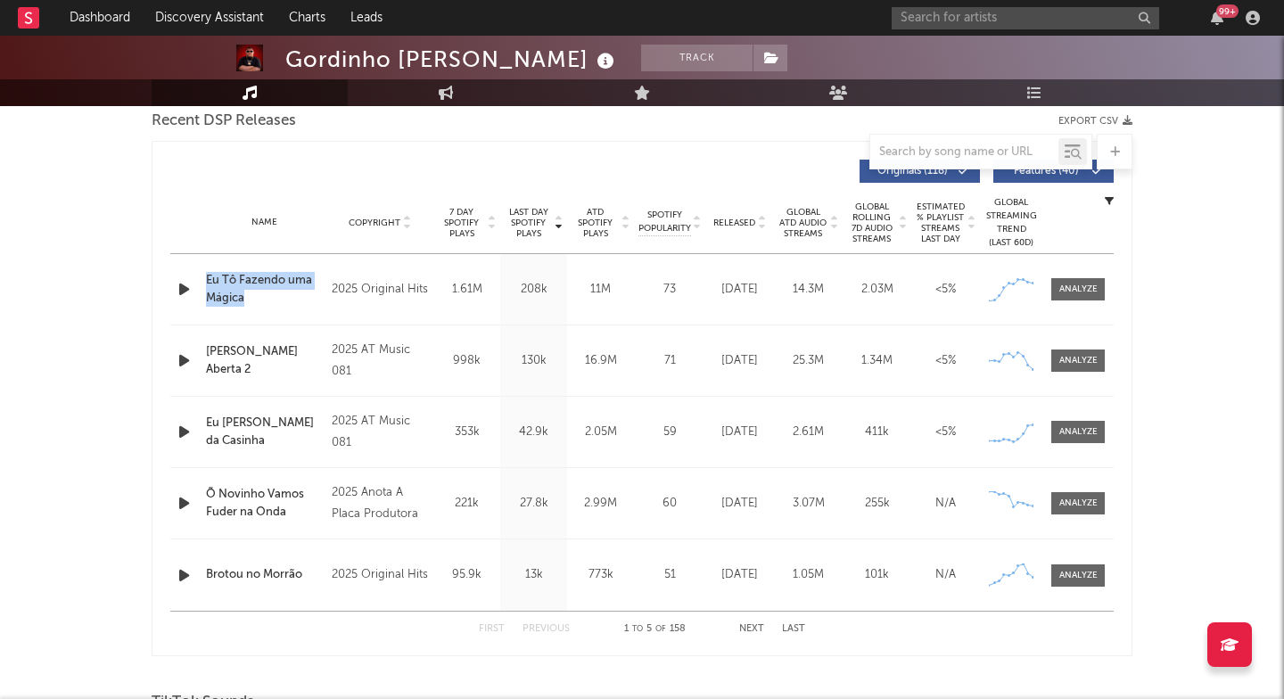
click at [258, 301] on div "Name Eu Tô Fazendo uma Mágica Copyright 2025 Original Hits Label Original Hits …" at bounding box center [641, 289] width 943 height 70
copy div "Name Eu Tô Fazendo uma Mágica"
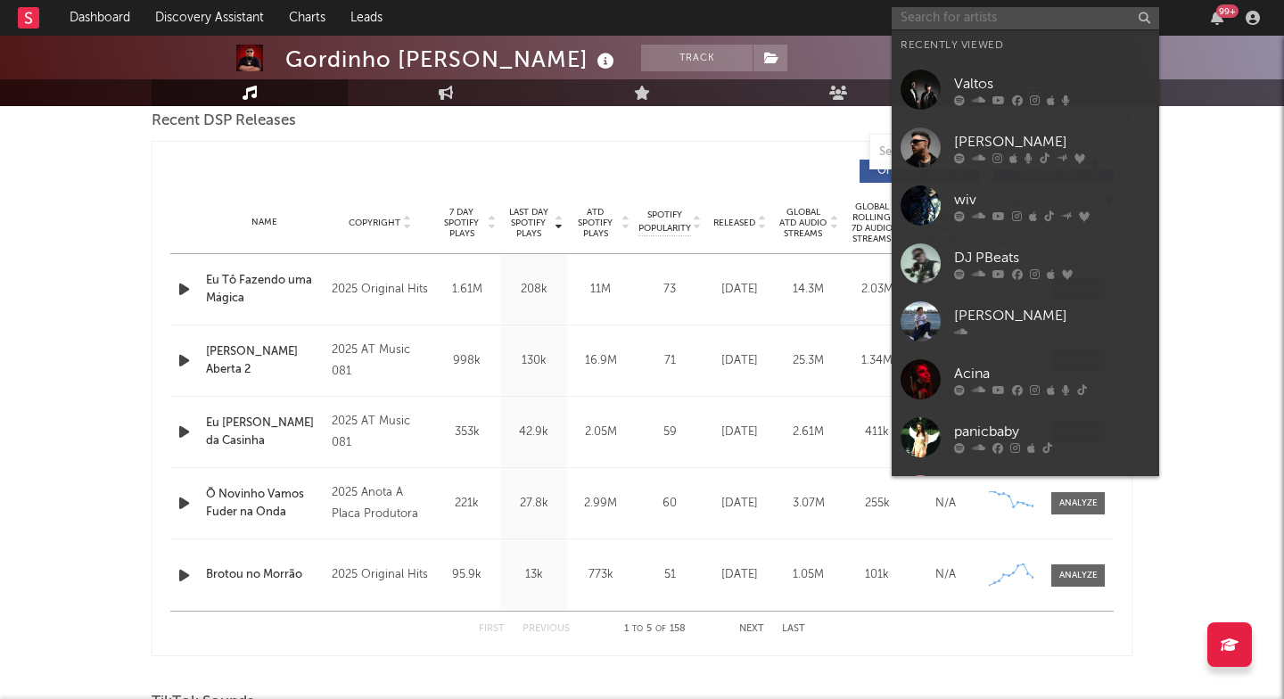
click at [950, 29] on input "text" at bounding box center [1026, 18] width 268 height 22
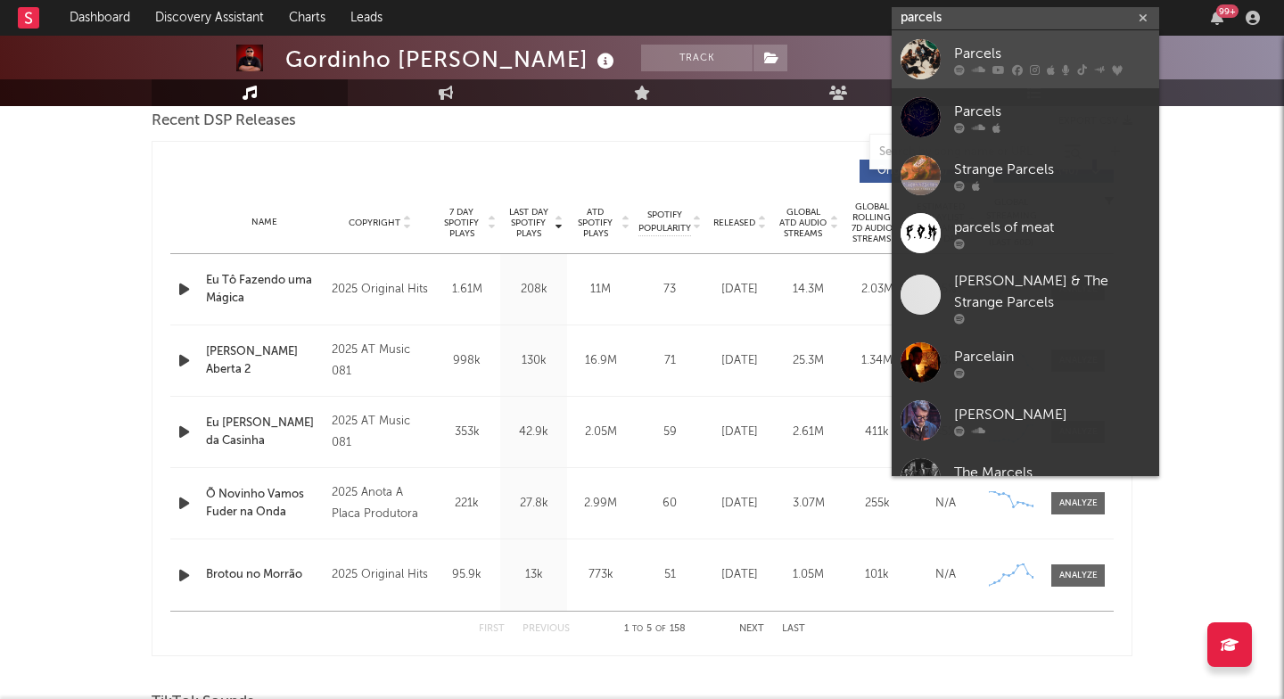
type input "parcels"
click at [935, 79] on link "Parcels" at bounding box center [1026, 59] width 268 height 58
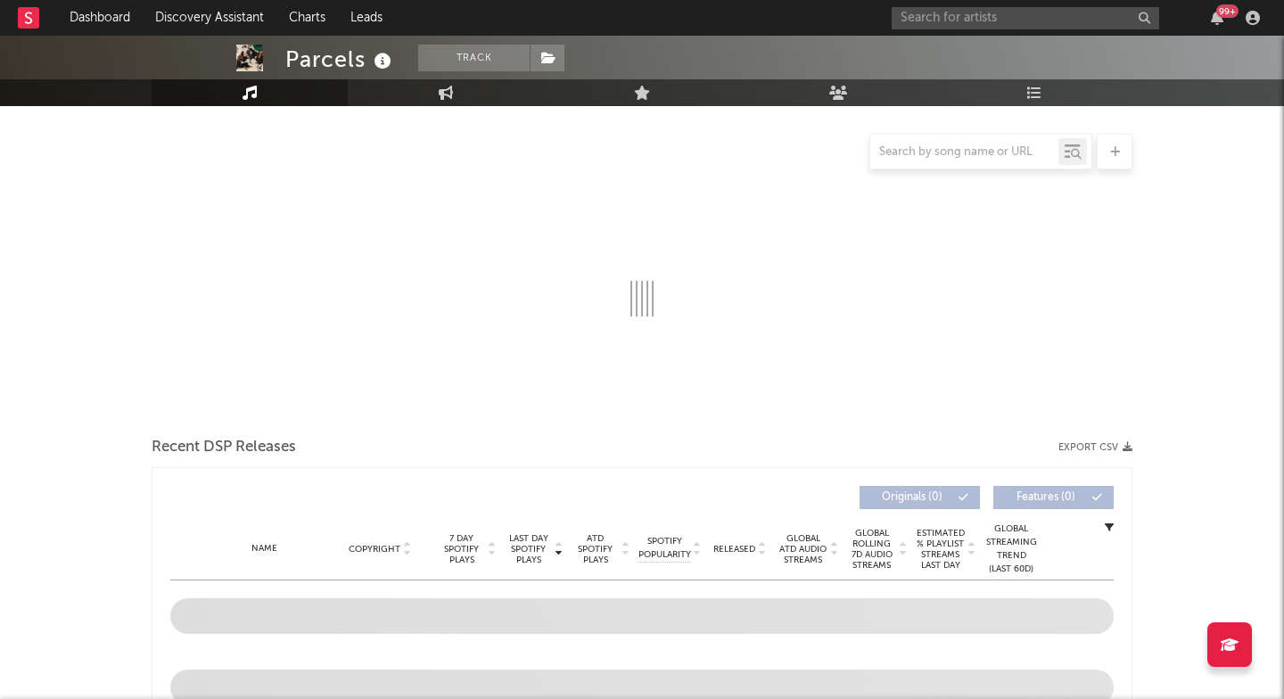
scroll to position [171, 0]
select select "6m"
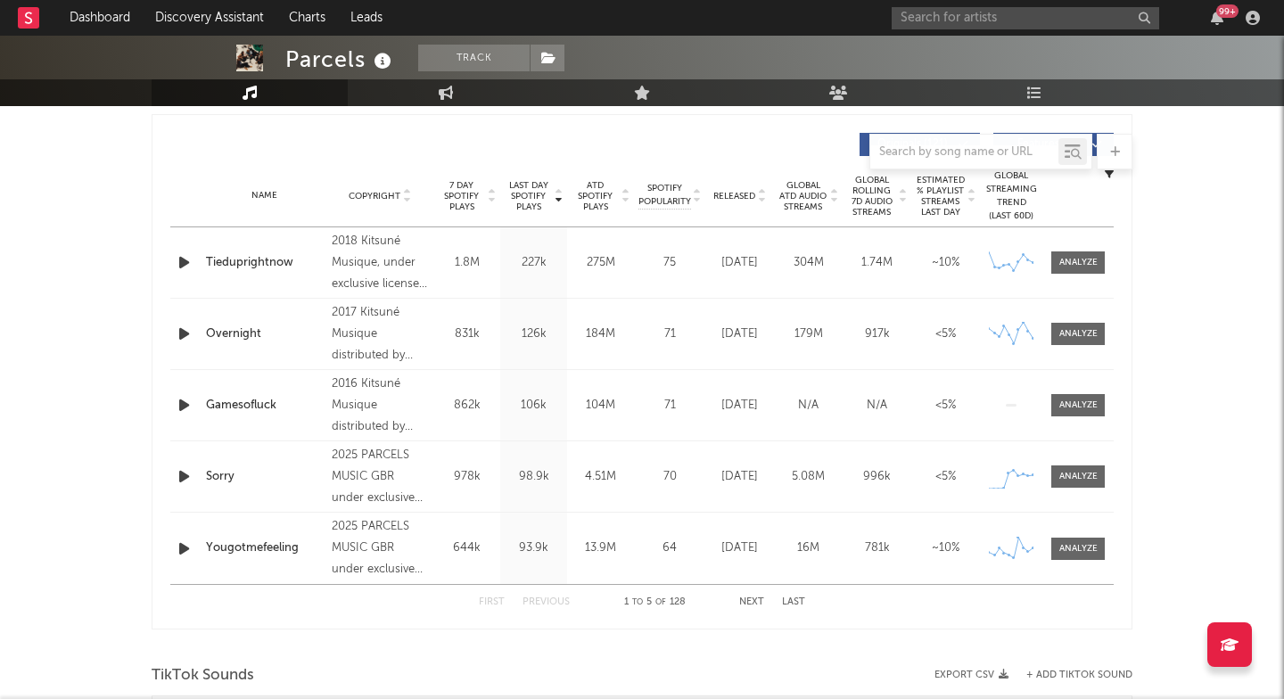
scroll to position [671, 0]
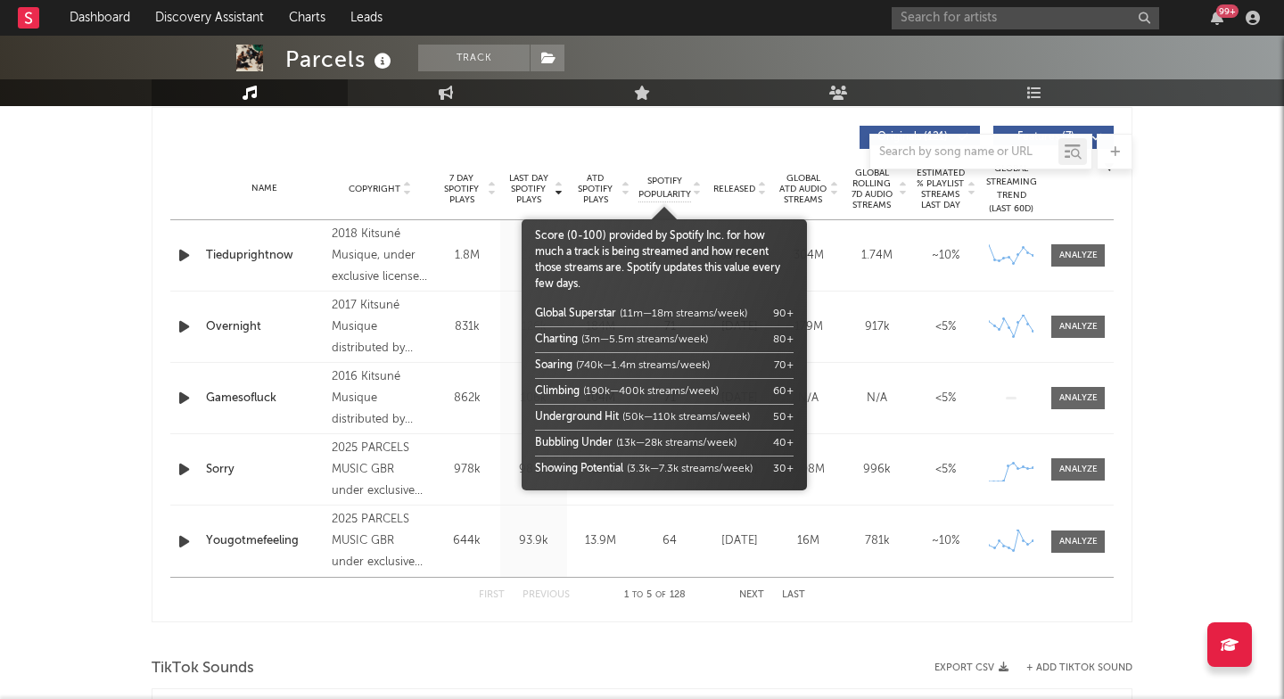
click at [716, 190] on div at bounding box center [664, 197] width 285 height 45
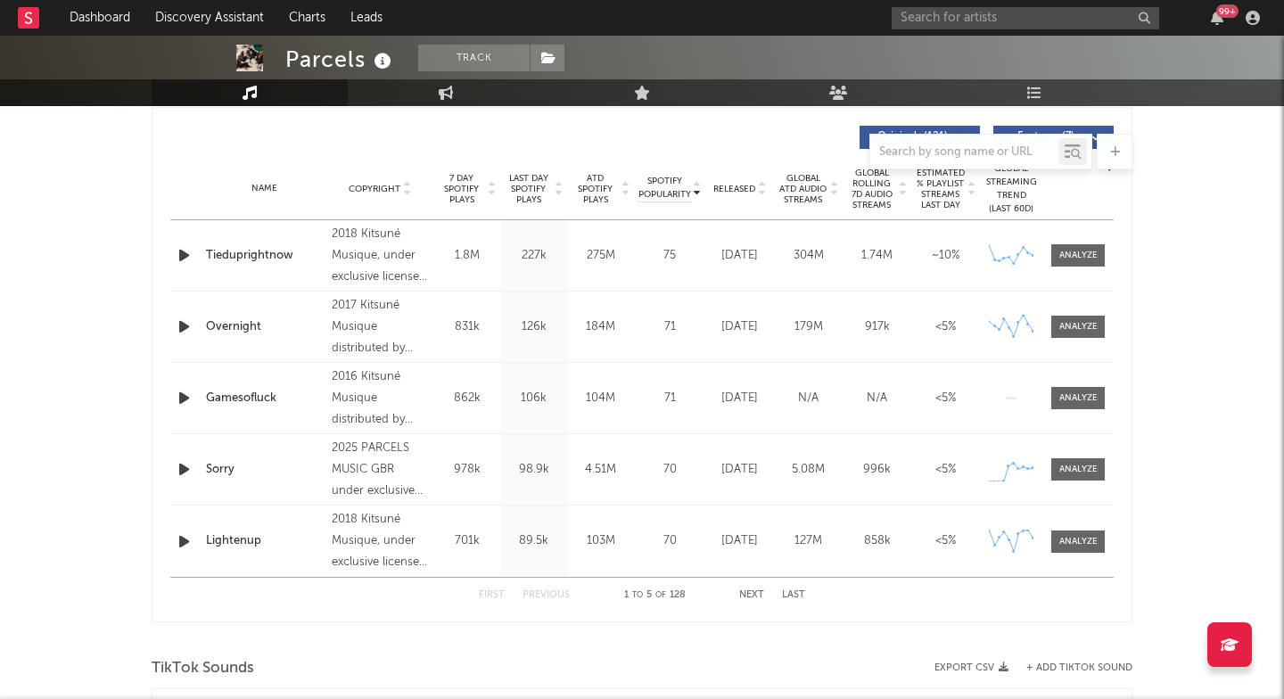
click at [729, 192] on span "Released" at bounding box center [734, 189] width 42 height 11
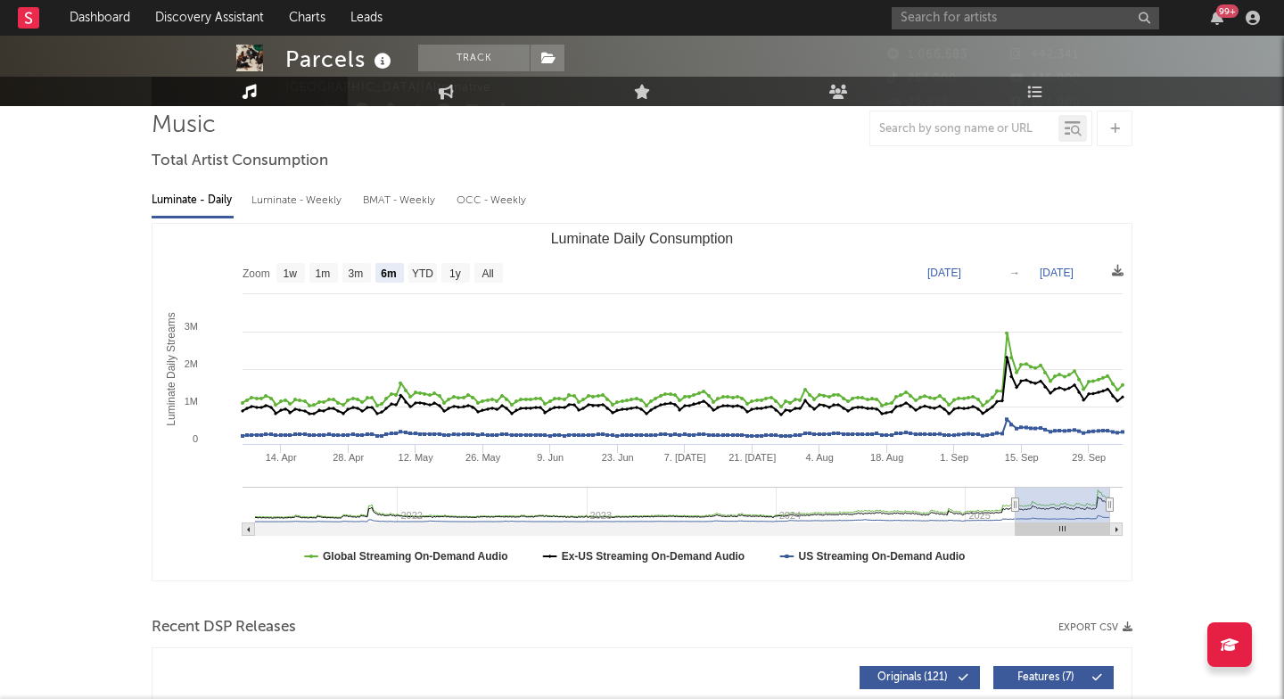
scroll to position [0, 0]
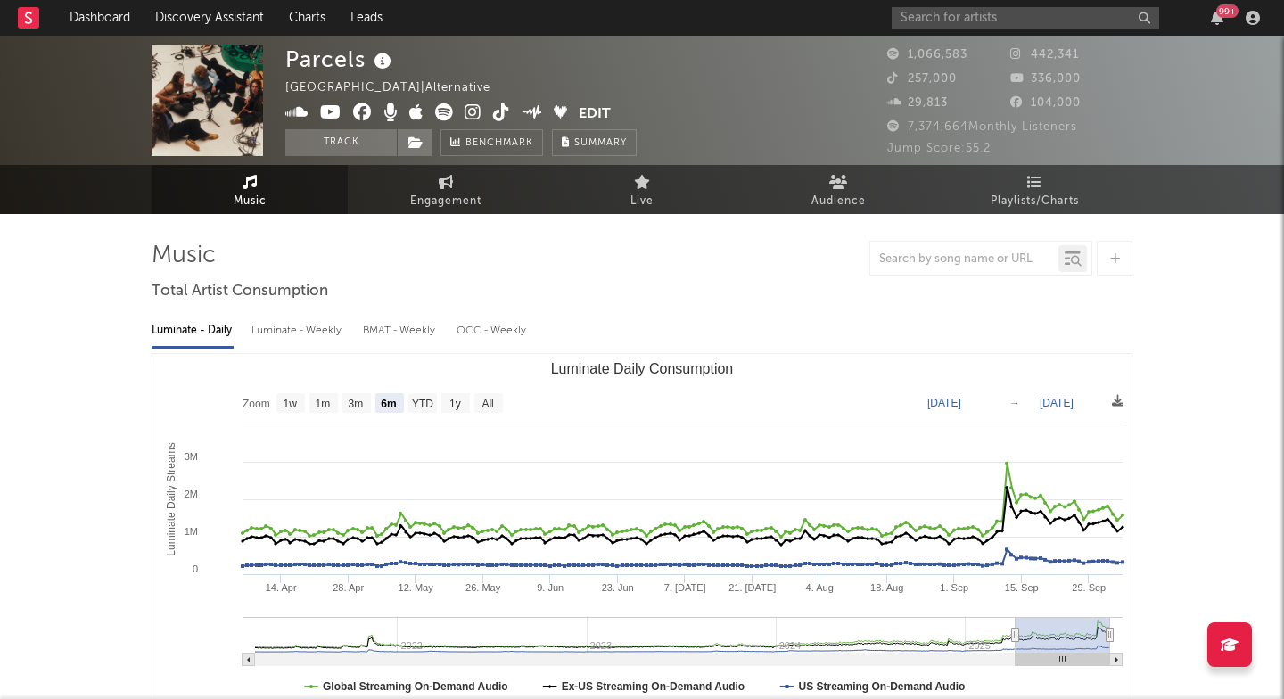
click at [473, 123] on span at bounding box center [431, 114] width 293 height 22
click at [472, 115] on icon at bounding box center [473, 112] width 17 height 18
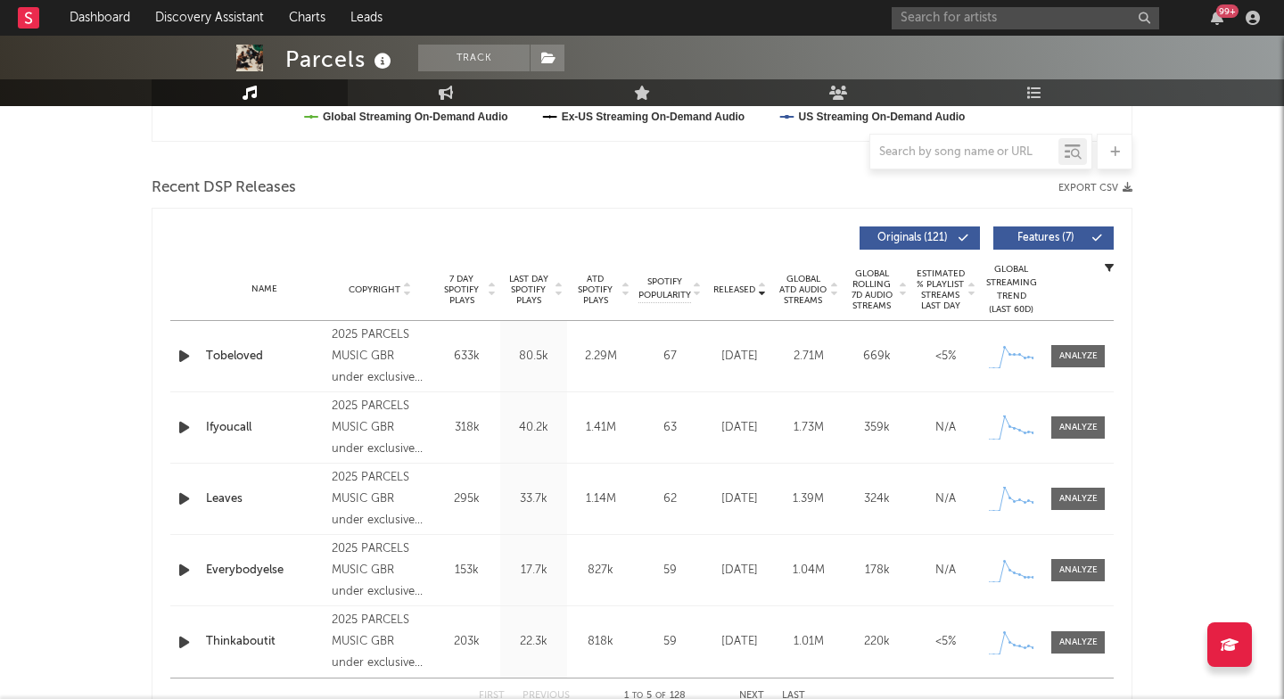
scroll to position [446, 0]
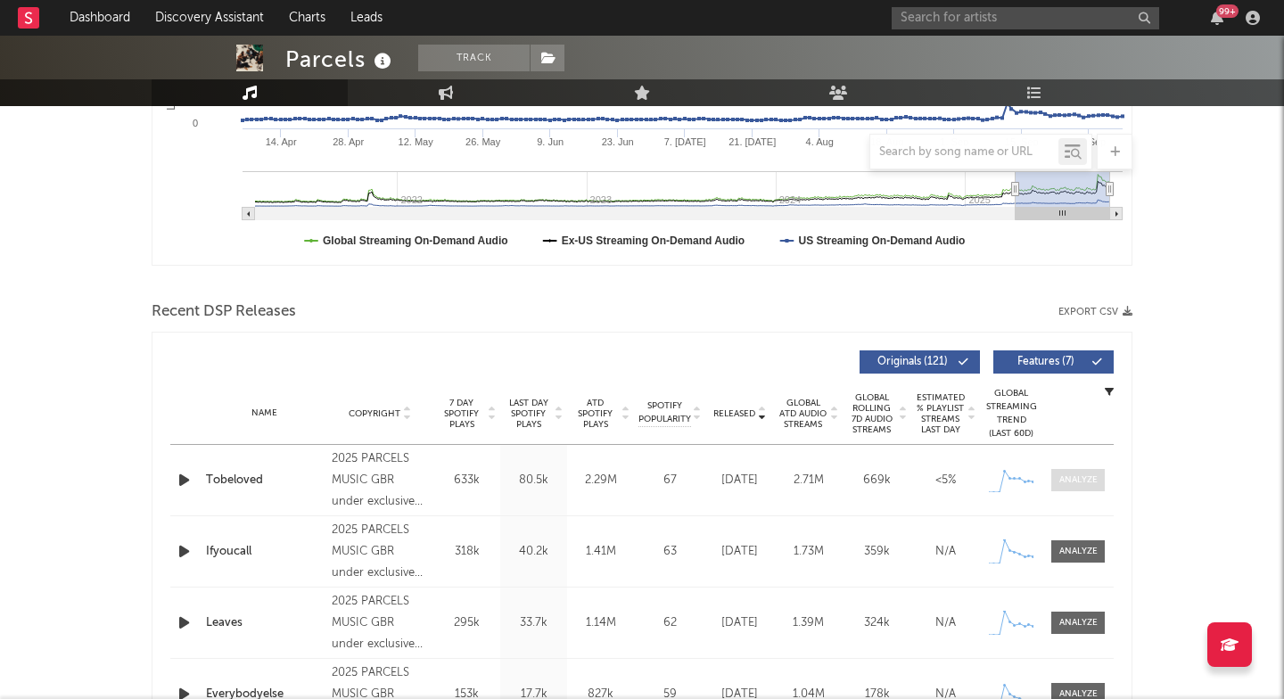
click at [1072, 483] on div at bounding box center [1078, 479] width 38 height 13
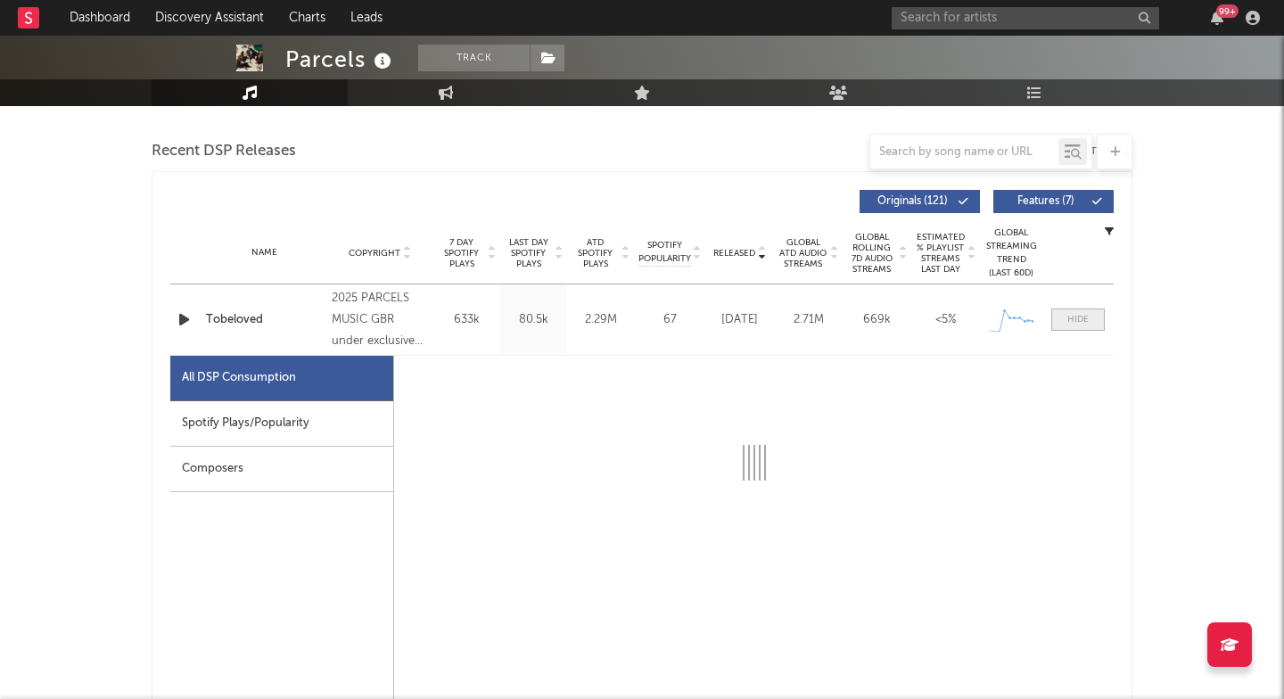
scroll to position [646, 0]
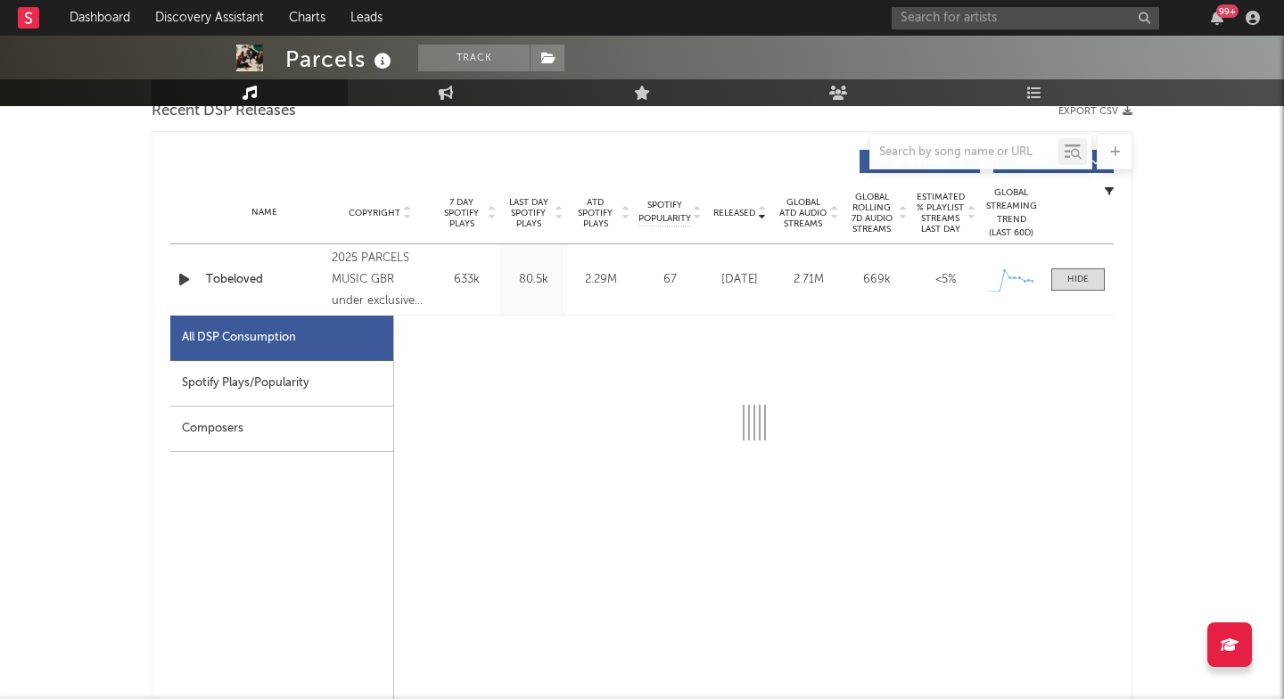
select select "1w"
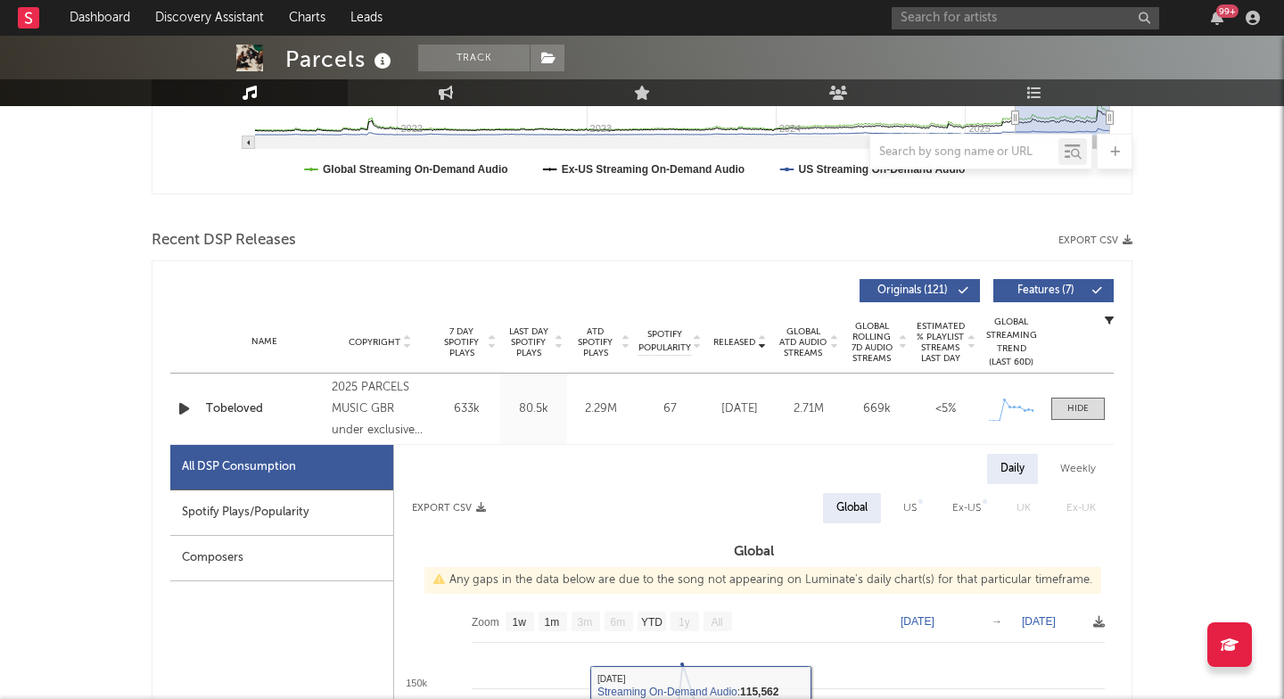
scroll to position [485, 0]
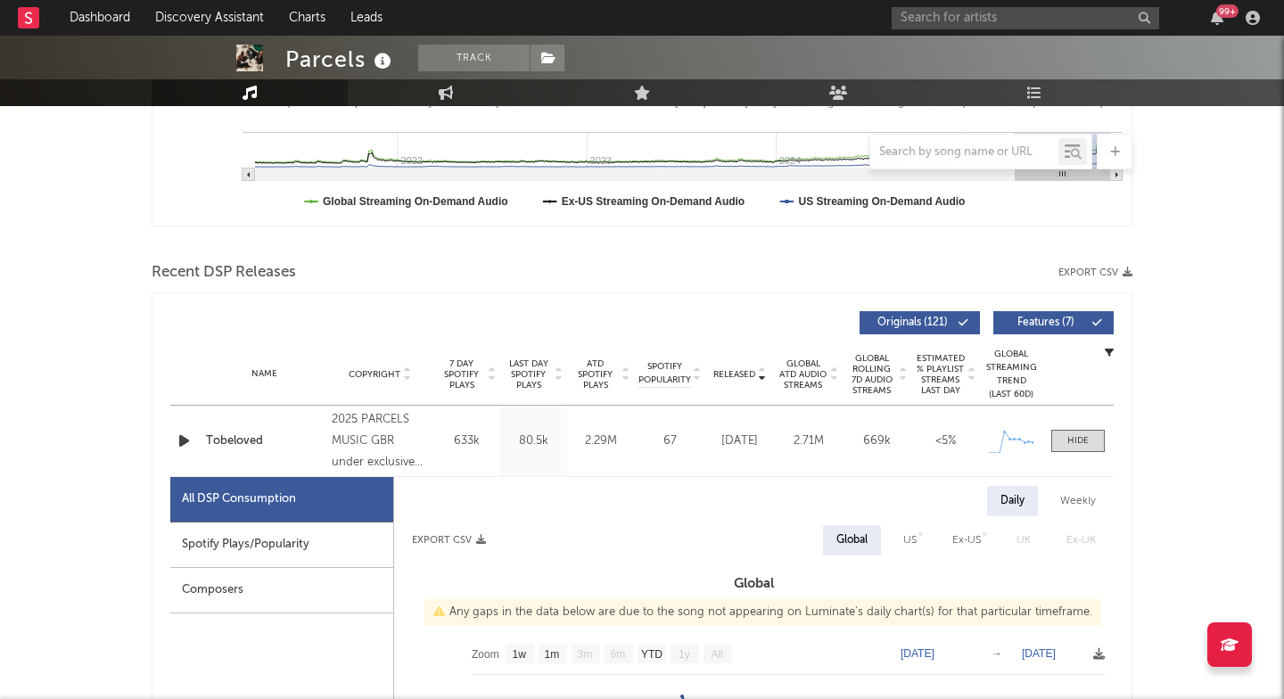
click at [1083, 452] on div "Name Tobeloved Copyright 2025 PARCELS MUSIC GBR under exclusive License to Beca…" at bounding box center [641, 441] width 943 height 70
click at [1083, 432] on span at bounding box center [1078, 441] width 54 height 22
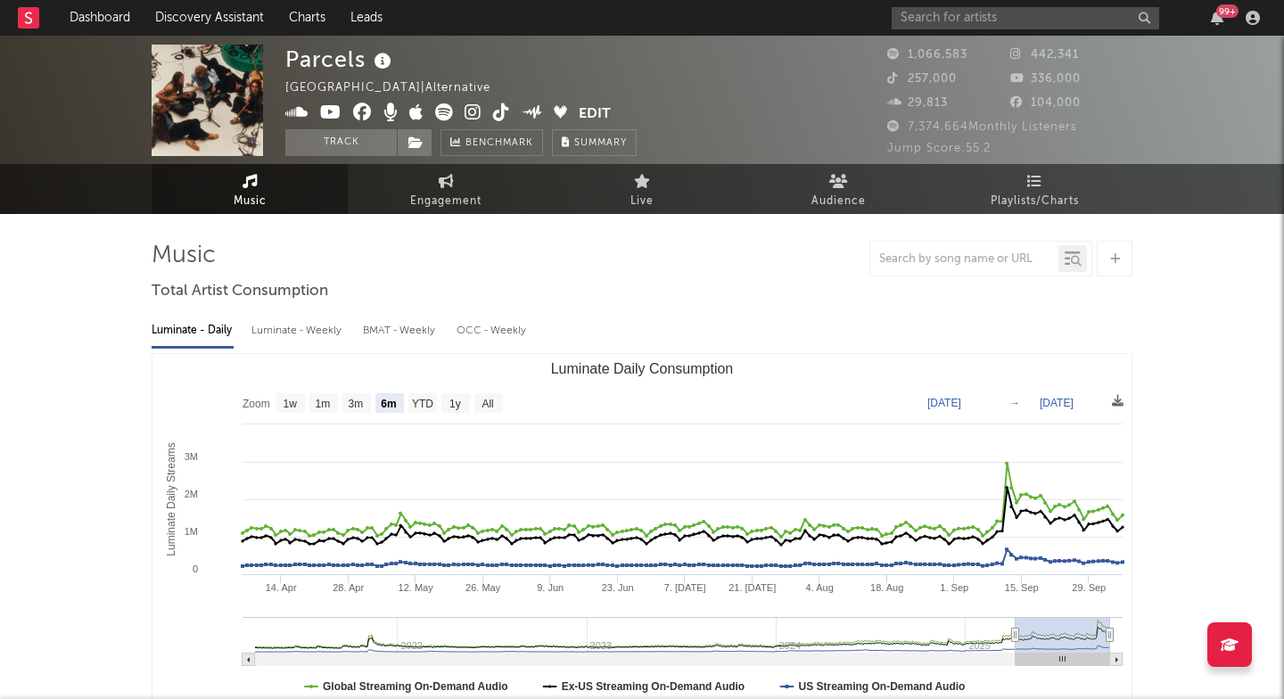
scroll to position [0, 0]
